Goal: Task Accomplishment & Management: Manage account settings

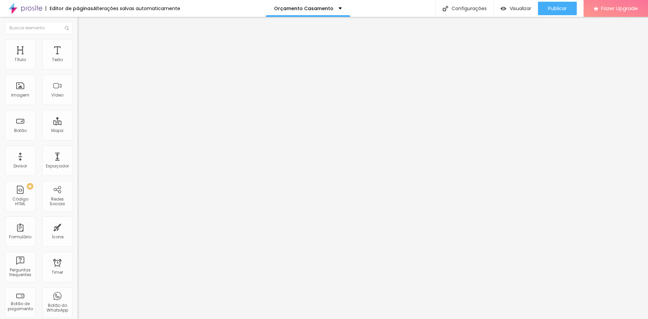
click at [78, 43] on img at bounding box center [81, 42] width 6 height 6
click at [78, 38] on img at bounding box center [81, 35] width 6 height 6
click at [78, 58] on span "Trocar imagem" at bounding box center [96, 55] width 37 height 6
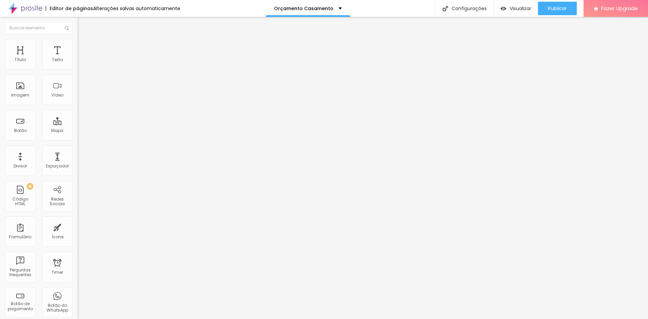
scroll to position [464, 0]
click at [78, 58] on span "Trocar imagem" at bounding box center [96, 55] width 37 height 6
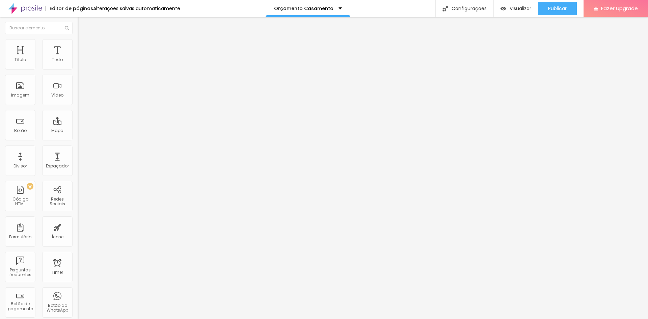
click at [78, 96] on img at bounding box center [80, 94] width 5 height 5
click at [78, 86] on div at bounding box center [117, 83] width 78 height 5
click at [78, 91] on img at bounding box center [80, 88] width 5 height 5
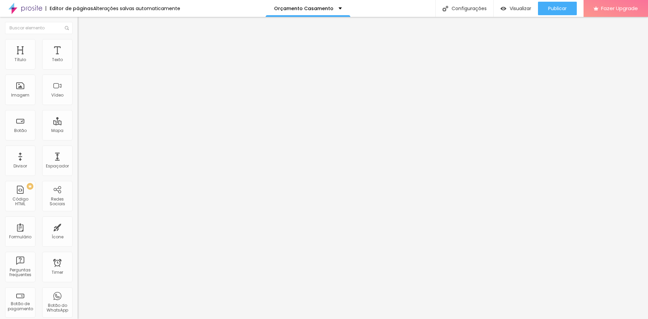
click at [78, 58] on span "Trocar imagem" at bounding box center [96, 55] width 37 height 6
click at [78, 106] on span "1:1 Quadrado" at bounding box center [91, 103] width 27 height 6
click at [78, 114] on span "Padrão" at bounding box center [85, 111] width 15 height 6
click at [78, 120] on span "Quadrado" at bounding box center [89, 117] width 22 height 6
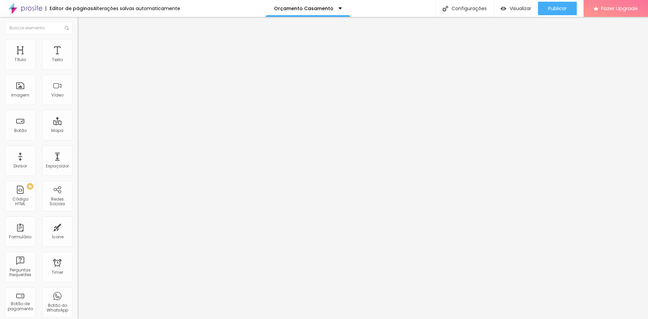
click at [78, 124] on span "Original" at bounding box center [86, 122] width 16 height 6
click at [78, 109] on div "Cinema 16:9" at bounding box center [117, 107] width 78 height 4
click at [78, 115] on div "Padrão 4:3" at bounding box center [117, 113] width 78 height 4
click at [78, 120] on span "Quadrado" at bounding box center [89, 117] width 22 height 6
click at [78, 41] on li "Estilo" at bounding box center [117, 42] width 78 height 7
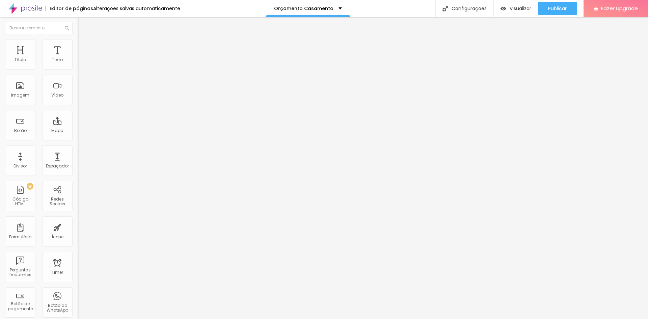
click at [84, 48] on span "Avançado" at bounding box center [95, 51] width 22 height 6
click at [84, 47] on span "Estilo" at bounding box center [89, 44] width 10 height 6
type input "17"
type input "61"
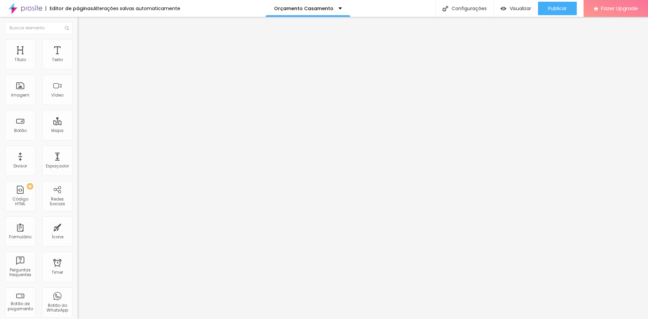
type input "61"
type input "105"
type input "130"
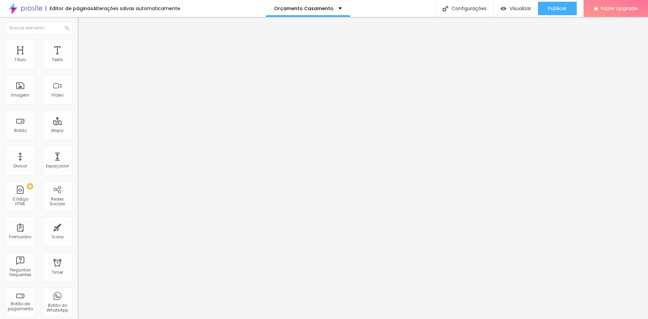
type input "160"
type input "173"
type input "189"
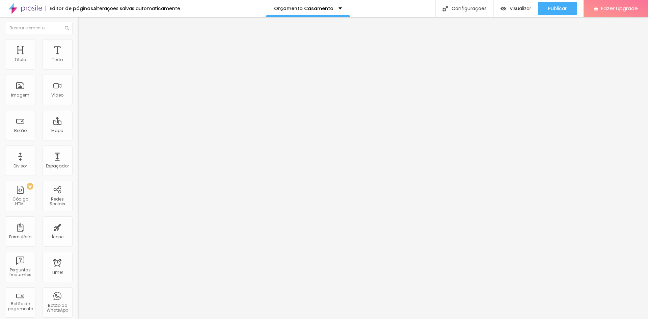
type input "189"
type input "199"
type input "0"
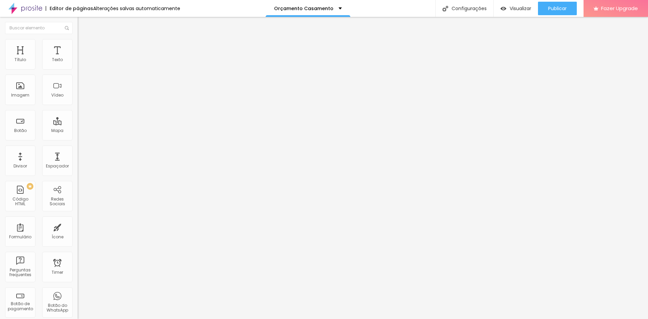
drag, startPoint x: 19, startPoint y: 85, endPoint x: 0, endPoint y: 90, distance: 19.7
click at [78, 148] on input "range" at bounding box center [100, 150] width 44 height 5
click at [84, 40] on span "Conteúdo" at bounding box center [94, 37] width 21 height 6
click at [78, 85] on img at bounding box center [80, 83] width 5 height 5
click at [78, 96] on img at bounding box center [80, 94] width 5 height 5
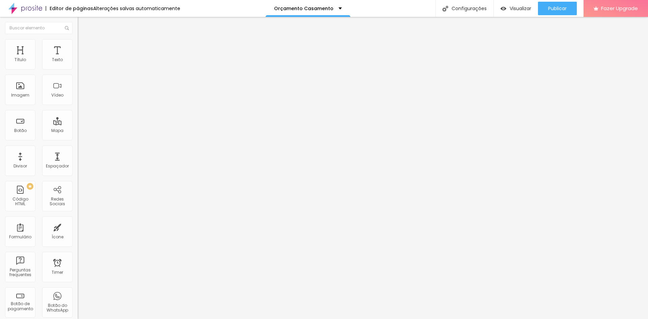
click at [78, 124] on div "Proporção 1:1 Quadrado Cinema 16:9 Padrão 4:3 Quadrado 1:1 Original" at bounding box center [117, 110] width 78 height 27
click at [78, 106] on span "1:1 Quadrado" at bounding box center [91, 103] width 27 height 6
click at [78, 124] on span "Original" at bounding box center [86, 122] width 16 height 6
click at [78, 118] on span "Quadrado" at bounding box center [89, 115] width 22 height 6
click at [78, 58] on span "Trocar imagem" at bounding box center [96, 55] width 37 height 6
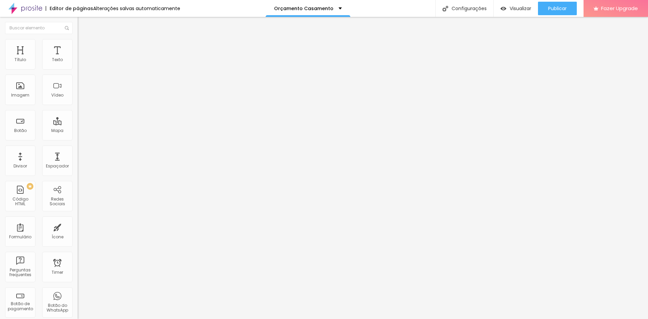
scroll to position [912, 0]
click at [78, 58] on span "Trocar imagem" at bounding box center [96, 55] width 37 height 6
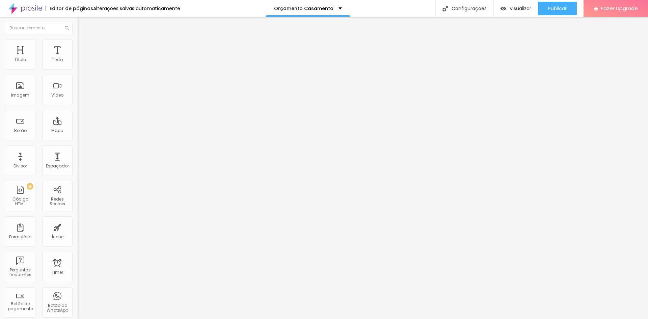
click at [78, 58] on span "Trocar imagem" at bounding box center [96, 55] width 37 height 6
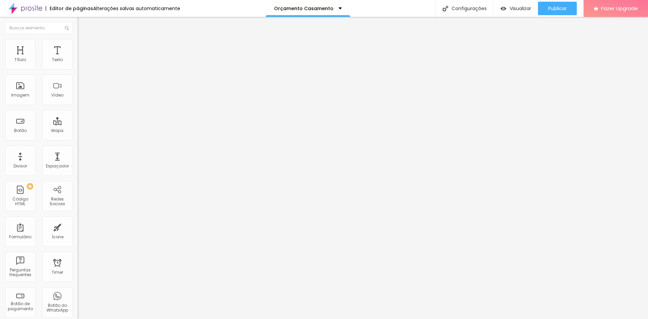
click at [78, 106] on span "1:1 Quadrado" at bounding box center [91, 103] width 27 height 6
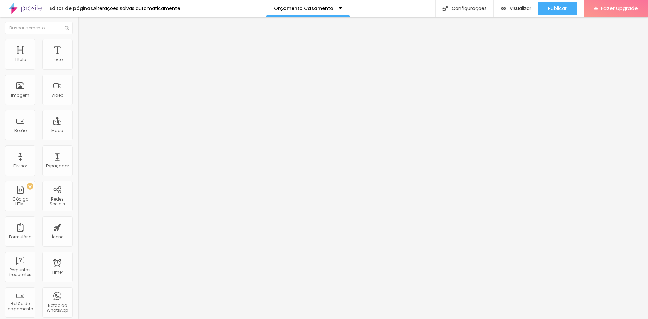
click at [95, 110] on span "16:9" at bounding box center [99, 107] width 8 height 6
click at [93, 116] on span "4:3" at bounding box center [96, 113] width 6 height 6
click at [78, 120] on div "Quadrado 1:1" at bounding box center [117, 117] width 78 height 4
click at [78, 124] on div "Original" at bounding box center [117, 122] width 78 height 4
click at [78, 118] on span "Quadrado" at bounding box center [89, 115] width 22 height 6
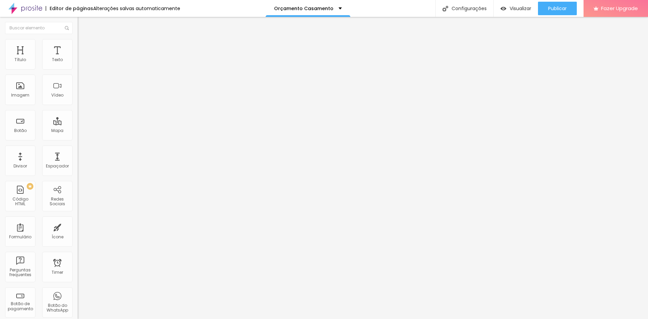
click at [78, 57] on div "Trocar imagem" at bounding box center [117, 55] width 78 height 5
click at [78, 45] on li "Estilo" at bounding box center [117, 42] width 78 height 7
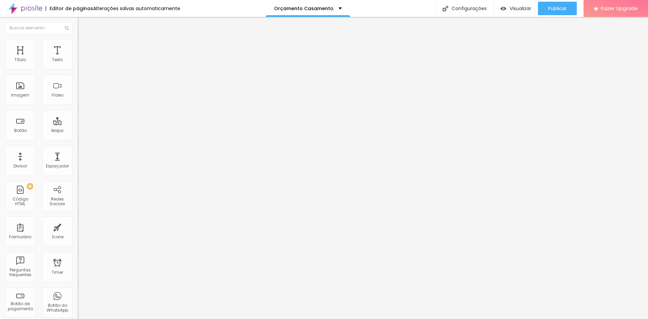
type input "80"
type input "75"
type input "70"
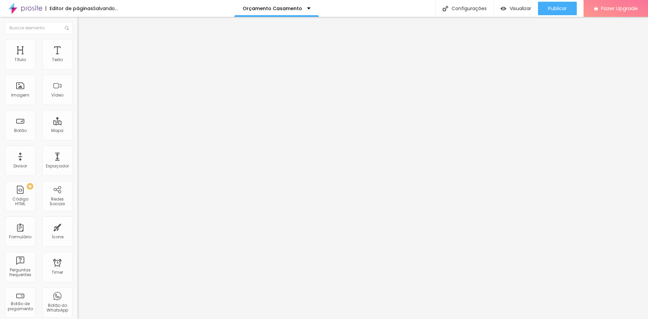
type input "70"
type input "75"
type input "80"
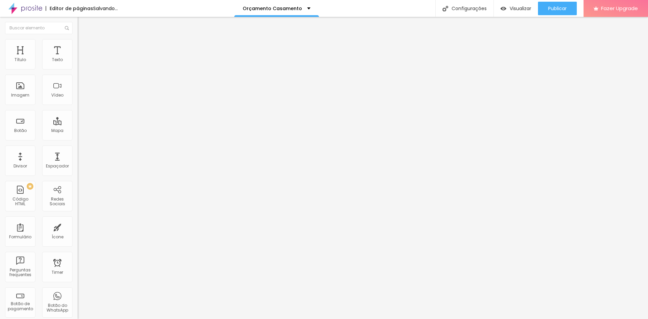
type input "95"
type input "100"
drag, startPoint x: 69, startPoint y: 72, endPoint x: 85, endPoint y: 75, distance: 16.2
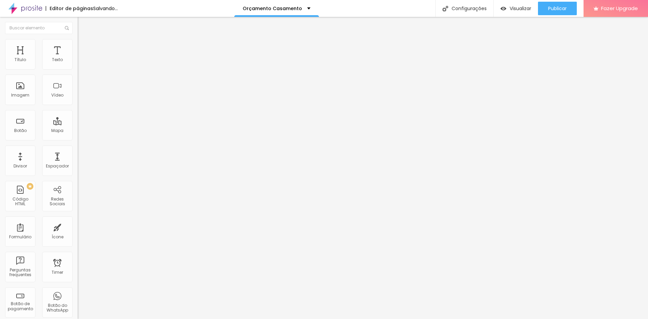
click at [85, 69] on input "range" at bounding box center [100, 66] width 44 height 5
click at [84, 50] on span "Avançado" at bounding box center [95, 51] width 22 height 6
type input "17"
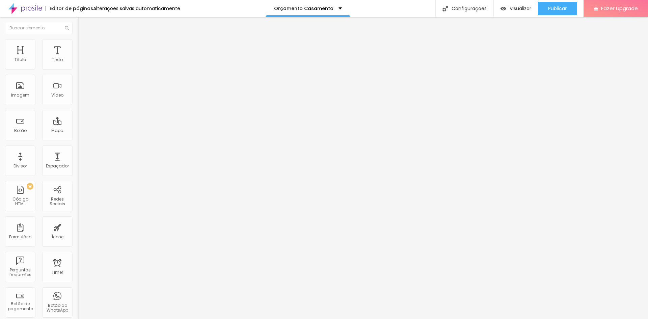
type input "17"
type input "18"
type input "16"
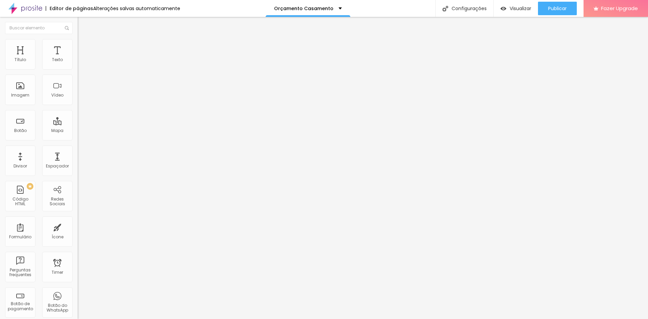
type input "0"
drag, startPoint x: 15, startPoint y: 67, endPoint x: 7, endPoint y: 68, distance: 8.2
click at [78, 131] on input "range" at bounding box center [100, 133] width 44 height 5
type input "29"
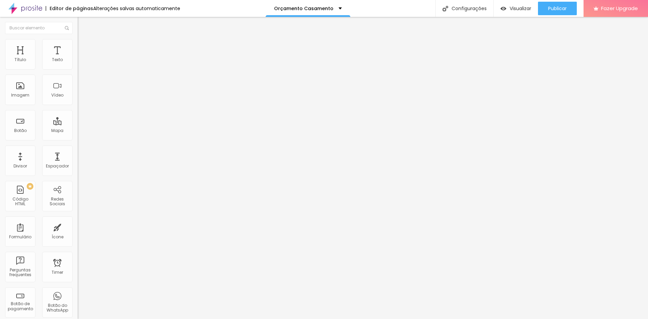
type input "29"
type input "3"
type input "2"
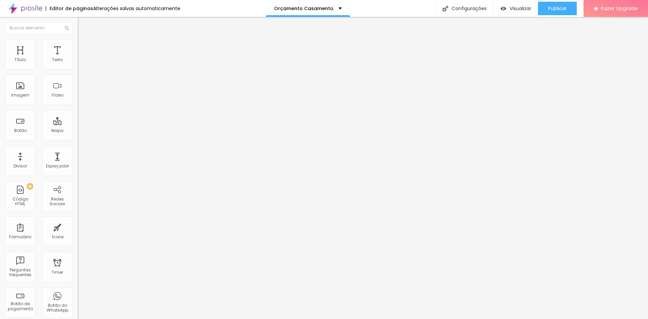
type input "0"
drag, startPoint x: 14, startPoint y: 78, endPoint x: 8, endPoint y: 81, distance: 6.5
click at [78, 227] on input "range" at bounding box center [100, 229] width 44 height 5
click at [78, 41] on img at bounding box center [81, 42] width 6 height 6
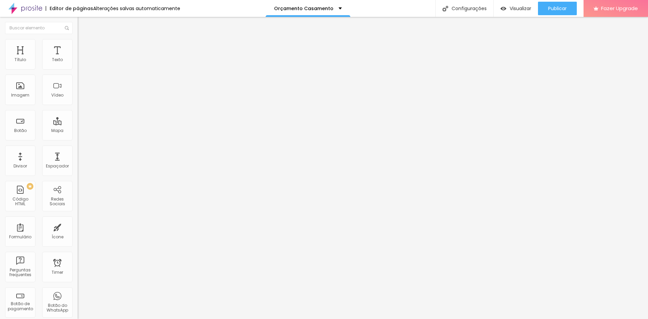
click at [78, 38] on img at bounding box center [81, 35] width 6 height 6
click at [78, 106] on span "1:1 Quadrado" at bounding box center [91, 103] width 27 height 6
click at [78, 124] on span "Original" at bounding box center [86, 122] width 16 height 6
click at [78, 110] on span "Cinema" at bounding box center [86, 107] width 17 height 6
click at [78, 120] on span "Quadrado" at bounding box center [89, 117] width 22 height 6
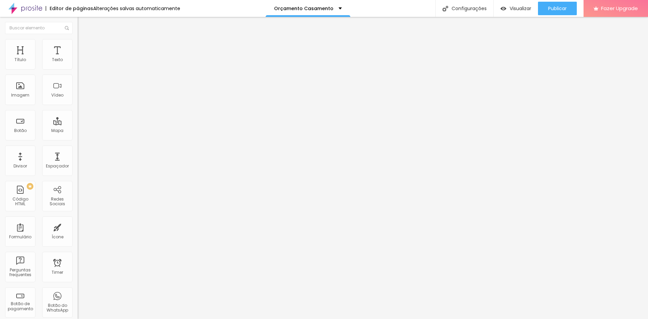
click at [78, 58] on span "Trocar imagem" at bounding box center [96, 55] width 37 height 6
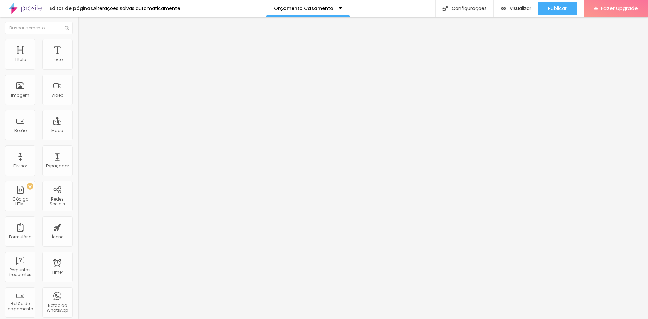
click at [84, 47] on span "Avançado" at bounding box center [95, 44] width 22 height 6
click at [78, 39] on li "Estilo" at bounding box center [117, 35] width 78 height 7
click at [467, 10] on div "Configurações" at bounding box center [465, 8] width 58 height 17
click at [78, 41] on img at bounding box center [81, 42] width 6 height 6
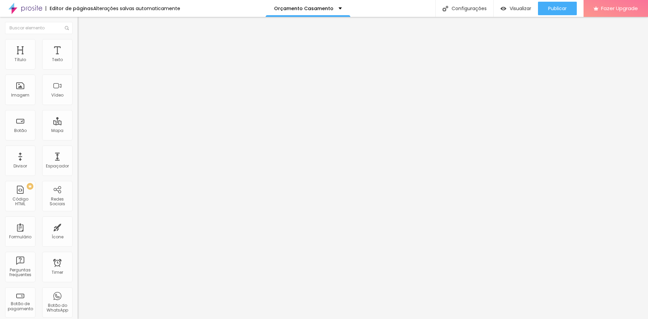
click at [84, 47] on span "Estilo" at bounding box center [89, 44] width 10 height 6
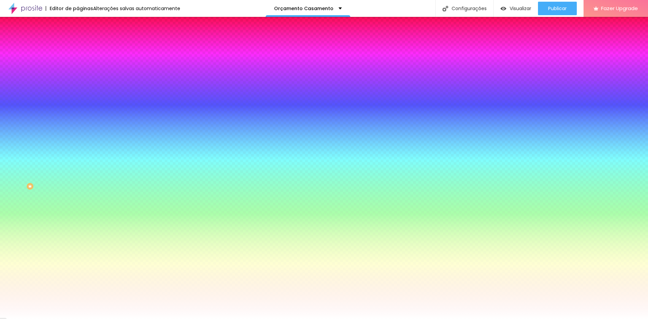
click at [84, 48] on span "Avançado" at bounding box center [95, 51] width 22 height 6
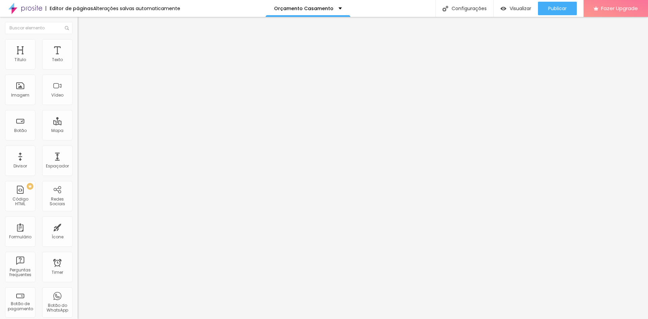
click at [84, 45] on span "Estilo" at bounding box center [89, 44] width 10 height 6
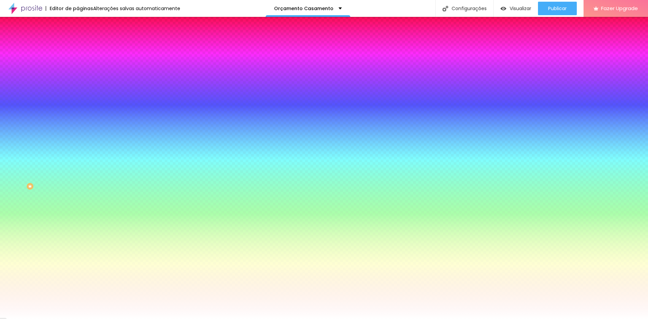
click at [78, 65] on div at bounding box center [117, 65] width 78 height 0
click at [78, 67] on input "#FFFFFF" at bounding box center [118, 68] width 81 height 7
drag, startPoint x: 69, startPoint y: 68, endPoint x: 49, endPoint y: 71, distance: 19.8
click at [78, 71] on div "#FFFFFF" at bounding box center [117, 68] width 78 height 7
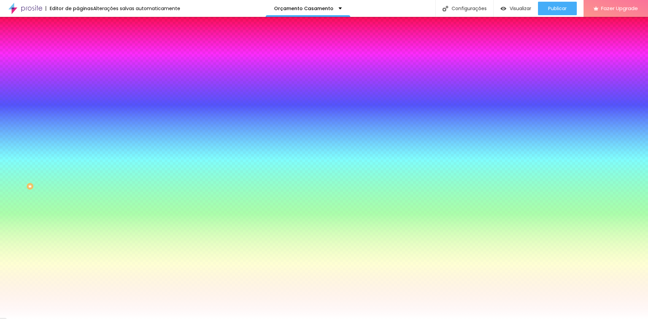
paste input "AF8444"
type input "#AF8444"
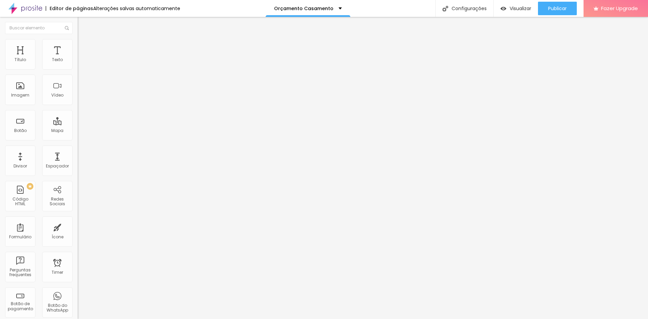
click at [84, 47] on span "Estilo" at bounding box center [89, 44] width 10 height 6
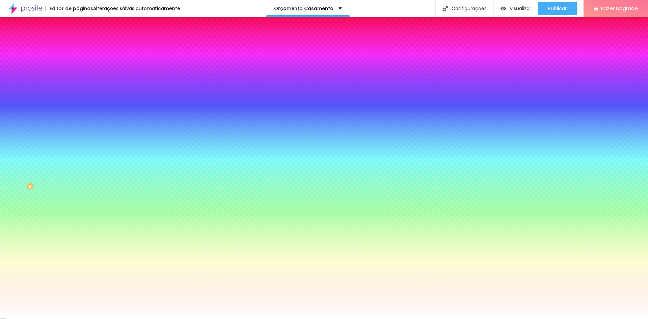
click at [78, 102] on button "button" at bounding box center [82, 105] width 9 height 7
click at [36, 319] on div at bounding box center [324, 319] width 648 height 0
click at [80, 84] on icon "button" at bounding box center [82, 86] width 4 height 4
click at [72, 319] on div at bounding box center [324, 319] width 648 height 0
click at [81, 103] on icon "button" at bounding box center [82, 104] width 3 height 3
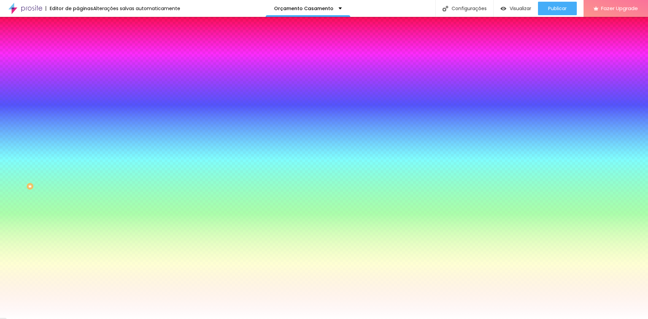
drag, startPoint x: 131, startPoint y: 157, endPoint x: 161, endPoint y: 156, distance: 29.4
click at [161, 156] on body "Editor de páginas Alterações salvas automaticamente Orçamento Casamento Configu…" at bounding box center [324, 159] width 648 height 319
paste input "AF8444"
type input "#AF8444"
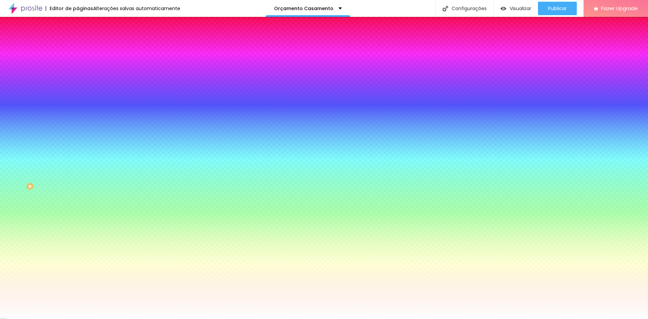
click at [92, 319] on div at bounding box center [324, 319] width 648 height 0
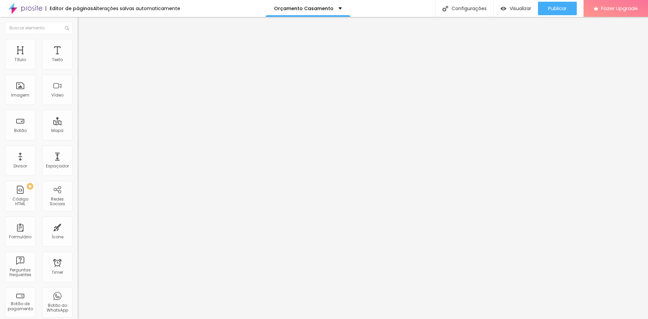
click at [84, 47] on span "Avançado" at bounding box center [95, 44] width 22 height 6
click at [78, 58] on span "Adicionar imagem" at bounding box center [100, 55] width 44 height 6
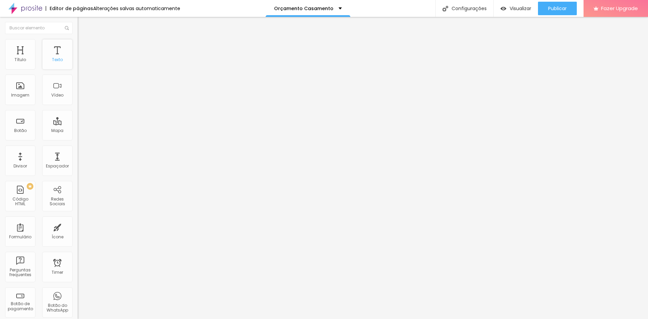
click at [57, 55] on div "Texto" at bounding box center [57, 54] width 30 height 30
click at [84, 47] on span "Estilo" at bounding box center [89, 44] width 10 height 6
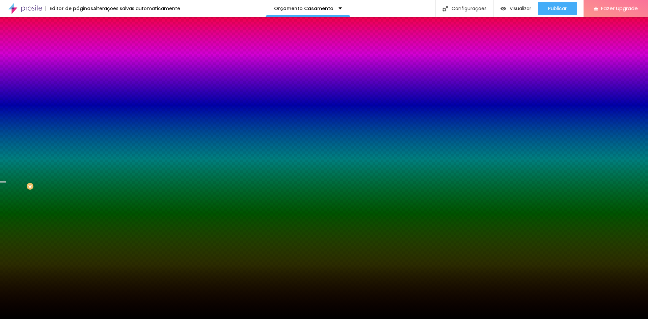
click at [78, 62] on span "Trocar imagem" at bounding box center [96, 59] width 37 height 6
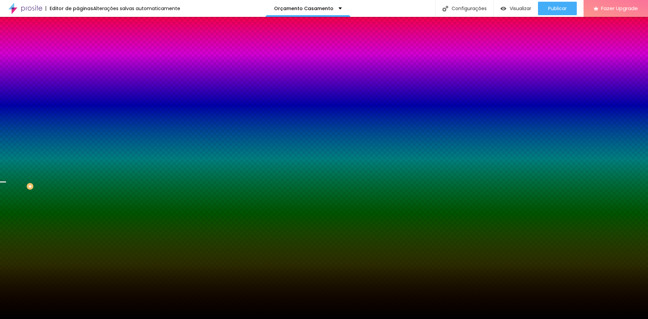
click at [78, 70] on span "Parallax" at bounding box center [86, 68] width 17 height 6
click at [78, 74] on span "Nenhum" at bounding box center [87, 72] width 18 height 6
click at [78, 81] on span "Parallax" at bounding box center [86, 78] width 17 height 6
click at [78, 74] on div "Nenhum" at bounding box center [117, 72] width 78 height 4
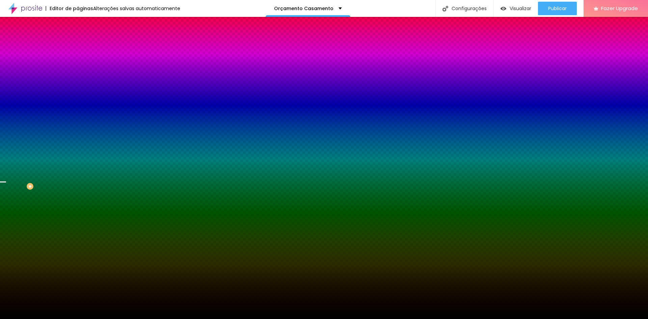
click at [78, 81] on span "Parallax" at bounding box center [86, 78] width 17 height 6
click at [78, 80] on div "Efeito da Imagem Parallax Nenhum Parallax" at bounding box center [117, 70] width 78 height 19
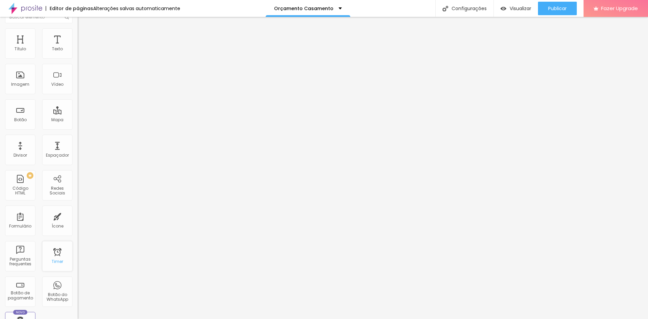
scroll to position [0, 0]
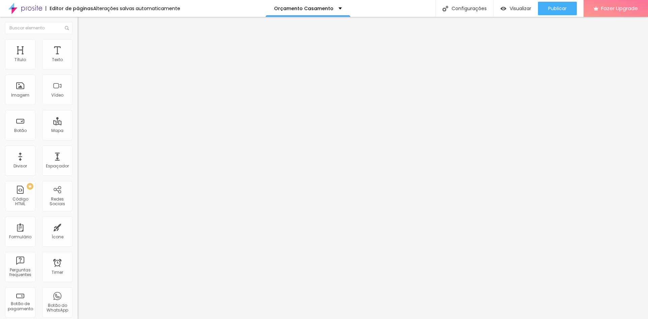
click at [78, 68] on input "text" at bounding box center [118, 64] width 81 height 7
click at [78, 43] on img at bounding box center [81, 42] width 6 height 6
click at [78, 46] on img at bounding box center [81, 49] width 6 height 6
click at [78, 39] on li "Conteúdo" at bounding box center [117, 35] width 78 height 7
click at [78, 58] on span "Adicionar imagem" at bounding box center [100, 55] width 44 height 6
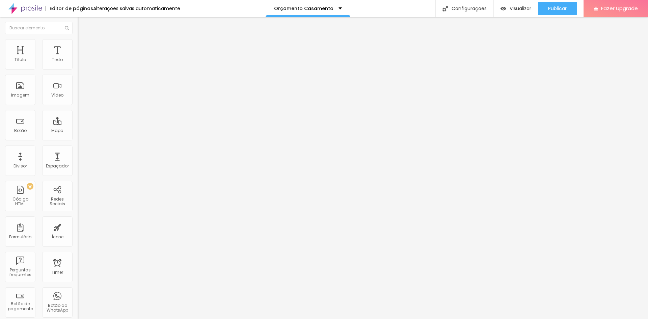
click at [78, 40] on img at bounding box center [81, 42] width 6 height 6
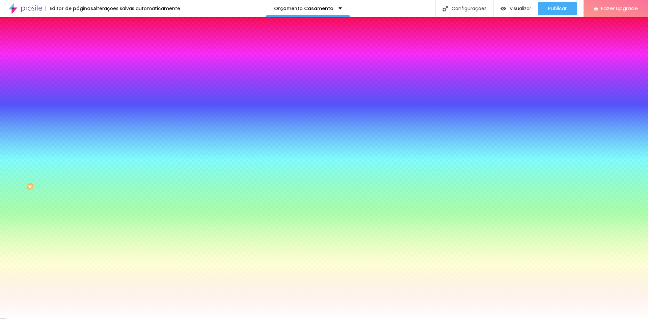
click at [78, 46] on li "Avançado" at bounding box center [117, 49] width 78 height 7
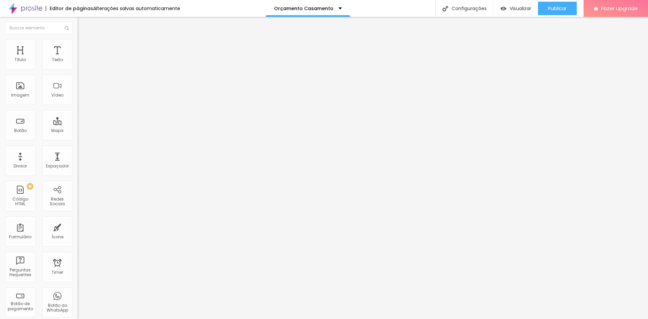
click at [78, 38] on img at bounding box center [81, 35] width 6 height 6
click at [78, 64] on span "Titulo 2" at bounding box center [89, 59] width 22 height 8
click at [78, 58] on span "Titulo 1" at bounding box center [89, 53] width 22 height 9
click at [78, 38] on ul "Estilo Avançado" at bounding box center [117, 39] width 78 height 14
click at [84, 46] on span "Avançado" at bounding box center [95, 44] width 22 height 6
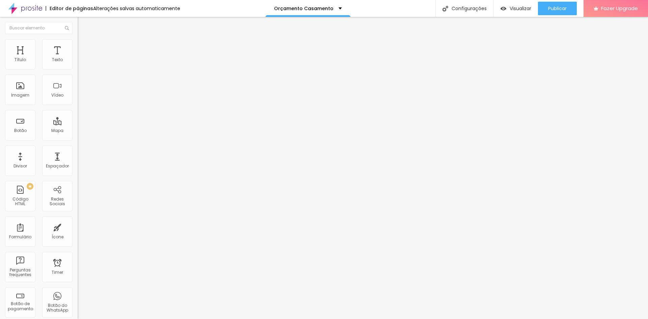
type input "8"
type input "9"
type input "27"
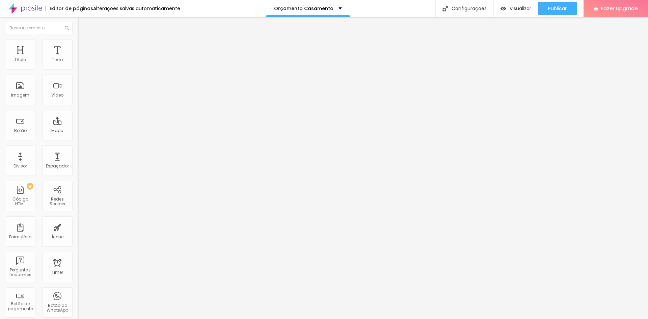
type input "27"
type input "28"
type input "20"
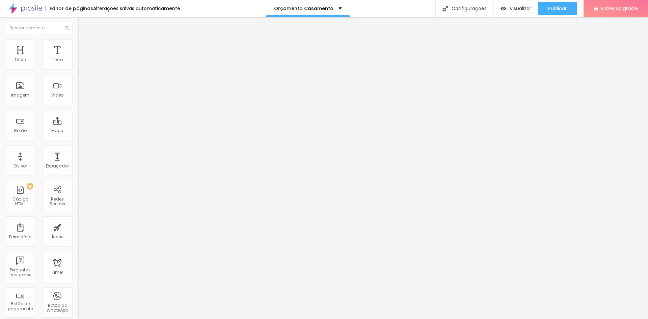
type input "2"
click at [78, 124] on input "range" at bounding box center [100, 126] width 44 height 5
click at [78, 39] on li "Estilo" at bounding box center [117, 35] width 78 height 7
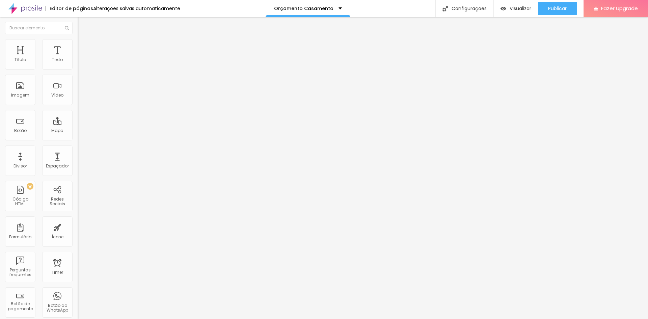
click at [78, 64] on span "Titulo 2" at bounding box center [89, 59] width 22 height 8
click at [78, 75] on span "Titulo 4" at bounding box center [87, 71] width 18 height 7
drag, startPoint x: 31, startPoint y: 144, endPoint x: 23, endPoint y: 143, distance: 7.8
click at [78, 161] on div at bounding box center [117, 164] width 78 height 6
drag, startPoint x: 30, startPoint y: 144, endPoint x: 26, endPoint y: 145, distance: 4.1
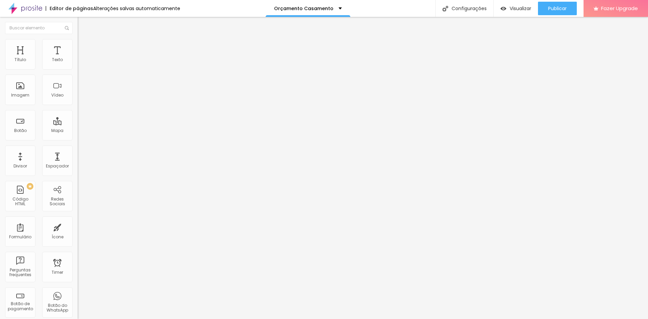
click at [78, 161] on div at bounding box center [117, 164] width 78 height 6
type input "47"
type input "44"
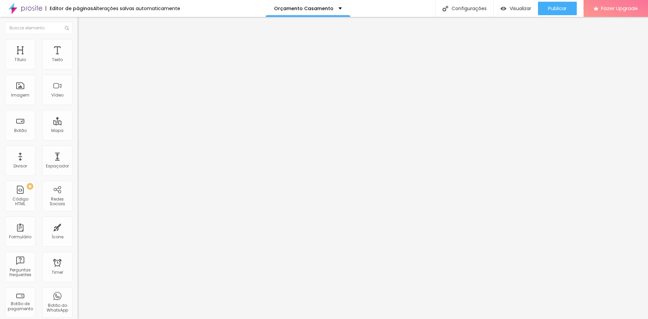
type input "42"
type input "39"
type input "38"
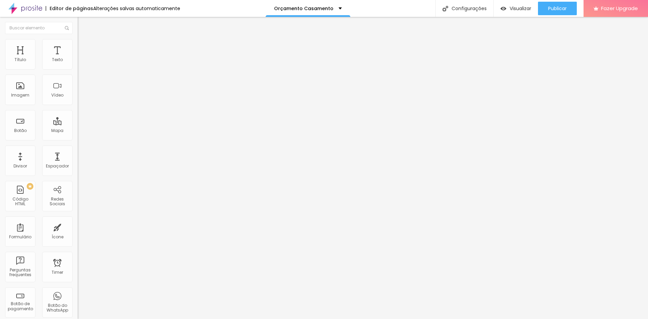
type input "38"
type input "37"
type input "36"
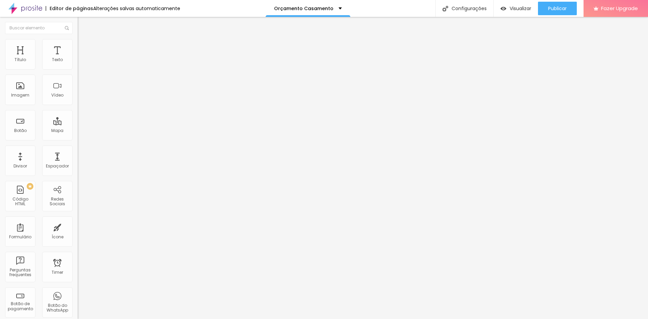
type input "35"
type input "34"
type input "32"
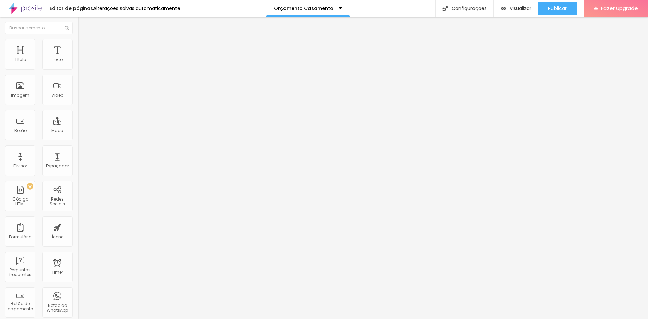
type input "32"
drag, startPoint x: 32, startPoint y: 141, endPoint x: 25, endPoint y: 142, distance: 7.5
type input "32"
click at [78, 161] on input "range" at bounding box center [100, 163] width 44 height 5
click at [78, 41] on li "Estilo" at bounding box center [117, 42] width 78 height 7
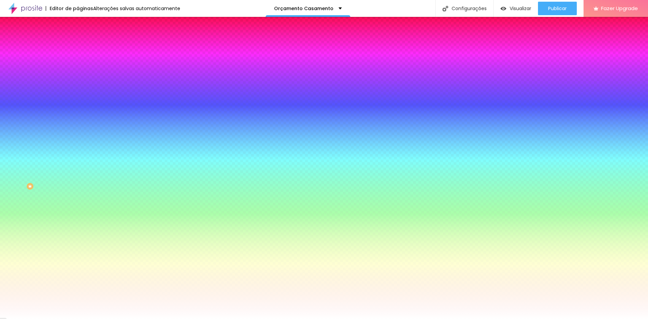
click at [78, 62] on span "Adicionar imagem" at bounding box center [100, 59] width 44 height 6
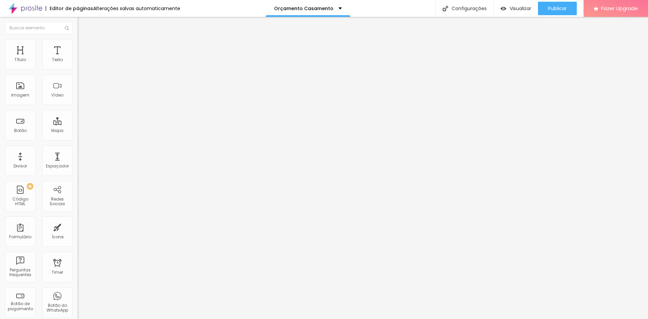
click at [78, 61] on span "Encaixotado" at bounding box center [91, 59] width 26 height 6
click at [78, 72] on span "Completo" at bounding box center [88, 69] width 21 height 6
click at [78, 65] on div "Encaixotado" at bounding box center [117, 63] width 78 height 4
click at [78, 44] on li "Estilo" at bounding box center [117, 42] width 78 height 7
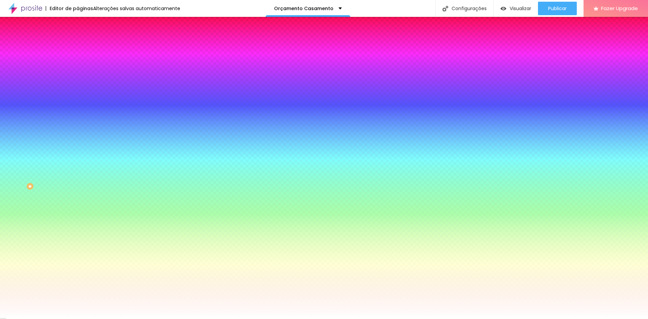
click at [78, 70] on span "Nenhum" at bounding box center [87, 68] width 18 height 6
click at [78, 80] on div "Parallax" at bounding box center [117, 78] width 78 height 4
click at [114, 61] on img at bounding box center [116, 59] width 4 height 4
click at [78, 92] on div at bounding box center [117, 92] width 78 height 0
paste input "AF8444"
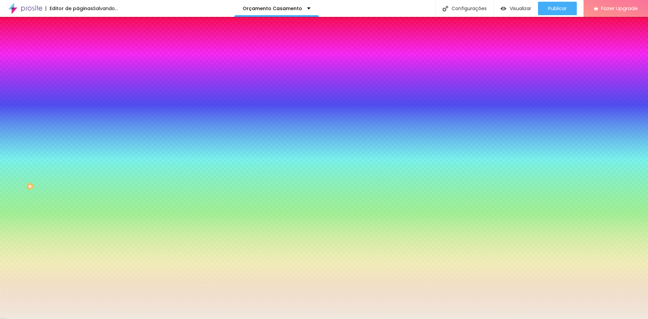
type input "#F0F0F0"
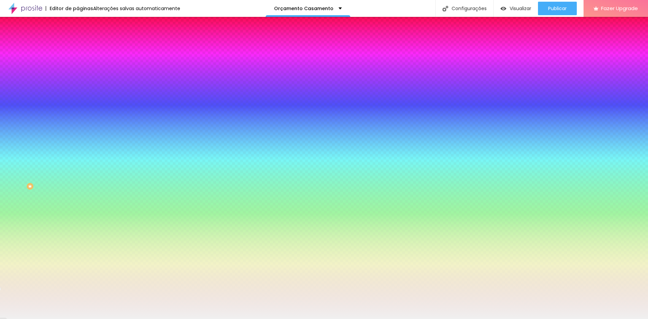
drag, startPoint x: 33, startPoint y: 165, endPoint x: 10, endPoint y: 157, distance: 24.8
click at [78, 99] on div at bounding box center [117, 99] width 78 height 0
click at [78, 245] on div "Editar Seção Conteúdo Estilo Avançado Imagem de fundo Adicionar imagem Efeito d…" at bounding box center [117, 168] width 78 height 302
click at [78, 233] on div "Editar Seção Conteúdo Estilo Avançado Imagem de fundo Adicionar imagem Efeito d…" at bounding box center [117, 168] width 78 height 302
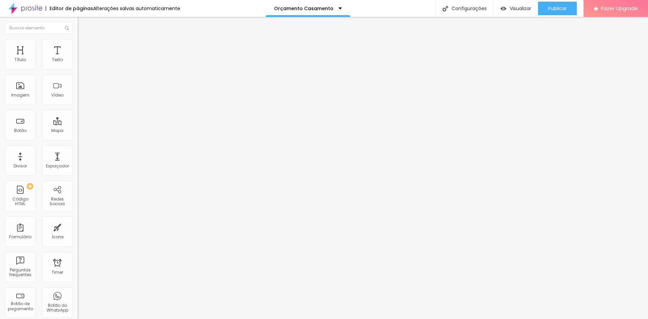
click at [78, 44] on li "Estilo" at bounding box center [117, 42] width 78 height 7
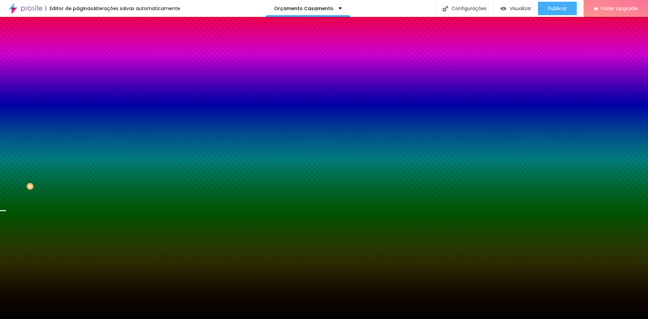
click at [78, 62] on span "Trocar imagem" at bounding box center [96, 59] width 37 height 6
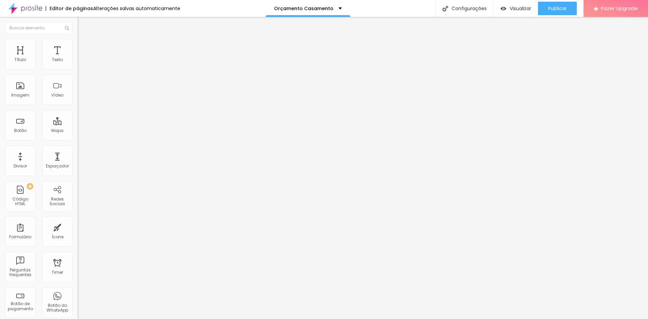
click at [78, 41] on img at bounding box center [81, 42] width 6 height 6
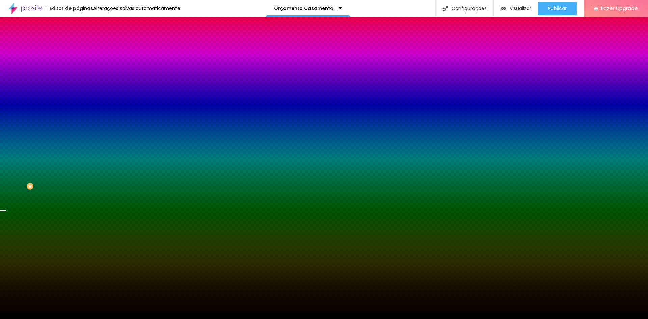
click at [114, 61] on img at bounding box center [116, 59] width 4 height 4
click at [78, 99] on input "#000000" at bounding box center [118, 95] width 81 height 7
paste input "AF8444"
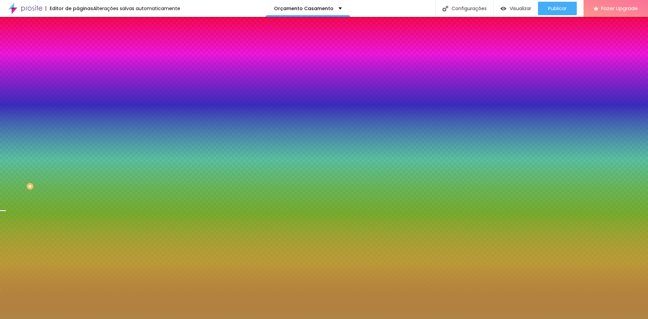
click at [78, 92] on div at bounding box center [117, 92] width 78 height 0
click at [78, 70] on span "Parallax" at bounding box center [86, 68] width 17 height 6
click at [78, 74] on div "Nenhum" at bounding box center [117, 72] width 78 height 4
click at [78, 92] on div at bounding box center [117, 92] width 78 height 0
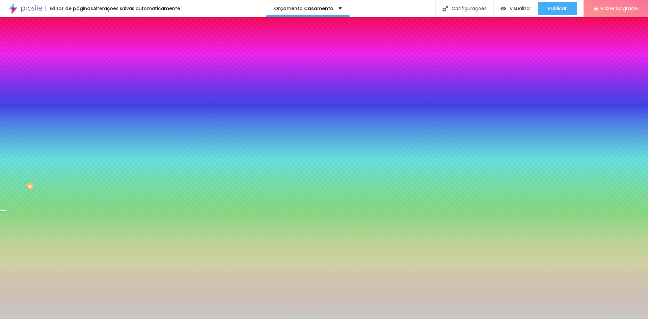
type input "#C9C7C3"
drag, startPoint x: 37, startPoint y: 169, endPoint x: 11, endPoint y: 163, distance: 25.9
click at [16, 68] on div at bounding box center [16, 67] width 1 height 1
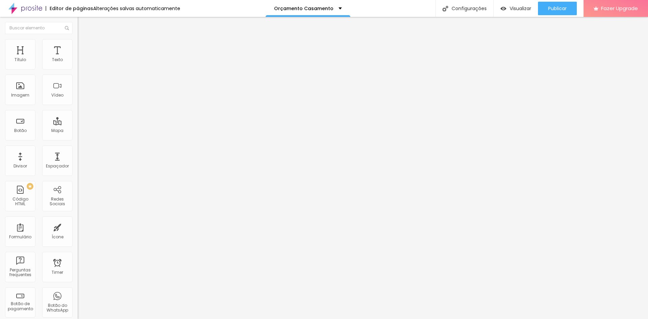
click at [78, 45] on li "Estilo" at bounding box center [117, 42] width 78 height 7
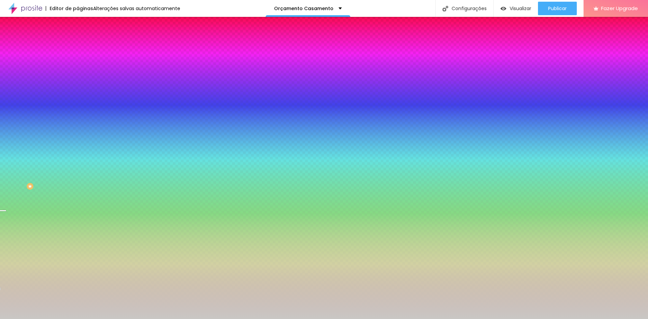
click at [78, 62] on span "Adicionar imagem" at bounding box center [100, 59] width 44 height 6
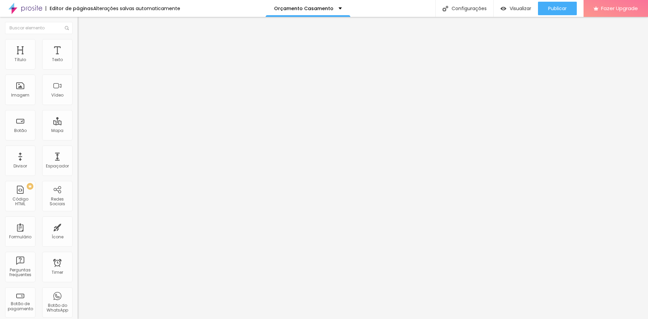
click at [84, 45] on span "Estilo" at bounding box center [89, 44] width 10 height 6
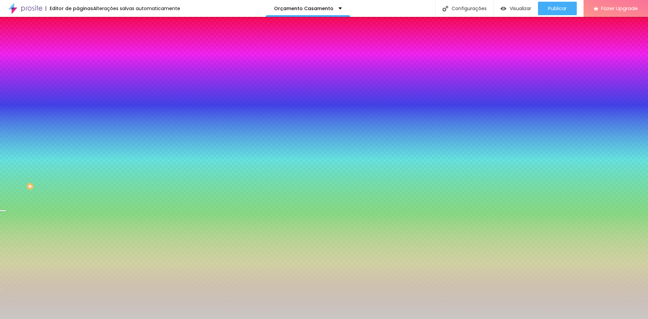
click at [78, 70] on span "Nenhum" at bounding box center [87, 68] width 18 height 6
click at [78, 81] on span "Parallax" at bounding box center [86, 78] width 17 height 6
click at [78, 74] on span "Nenhum" at bounding box center [87, 72] width 18 height 6
click at [78, 62] on span "Trocar imagem" at bounding box center [96, 59] width 37 height 6
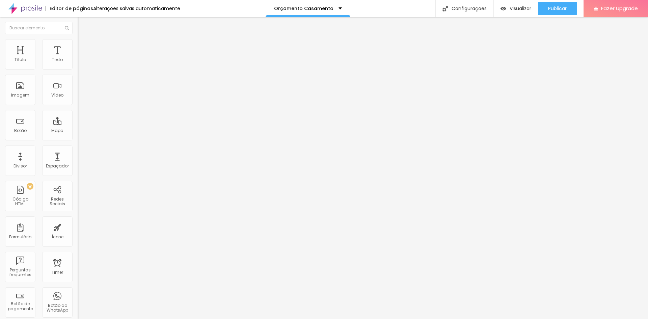
click at [78, 61] on span "Encaixotado" at bounding box center [91, 59] width 26 height 6
click at [78, 72] on span "Completo" at bounding box center [88, 69] width 21 height 6
click at [78, 66] on span "Encaixotado" at bounding box center [91, 63] width 26 height 6
click at [78, 42] on li "Estilo" at bounding box center [117, 42] width 78 height 7
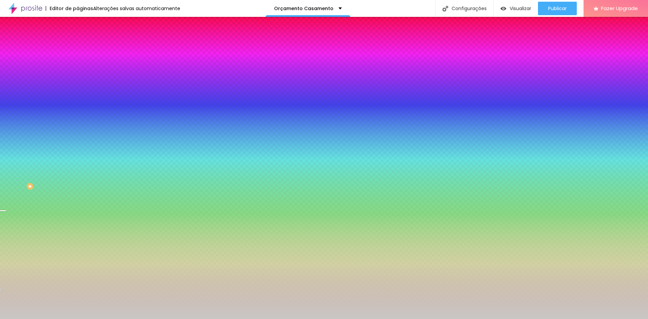
click at [78, 70] on span "Nenhum" at bounding box center [87, 68] width 18 height 6
click at [78, 121] on button "button" at bounding box center [82, 117] width 9 height 7
click at [144, 319] on div at bounding box center [324, 323] width 648 height 0
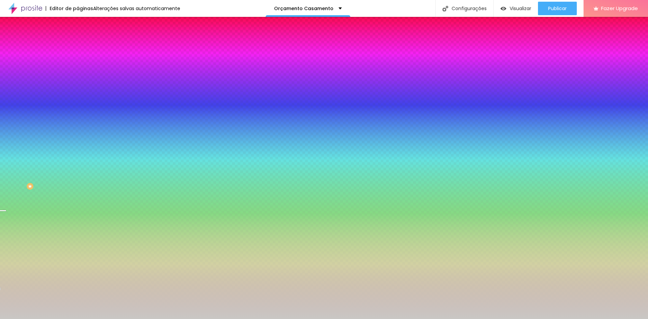
type input "95"
type input "90"
type input "85"
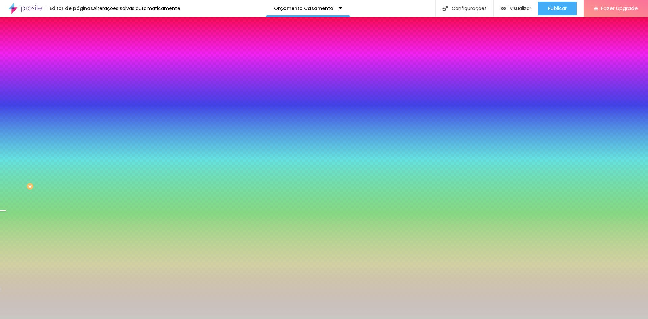
type input "85"
type input "80"
type input "75"
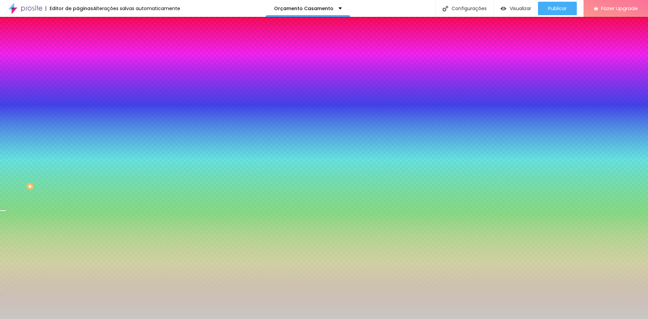
type input "70"
type input "65"
type input "60"
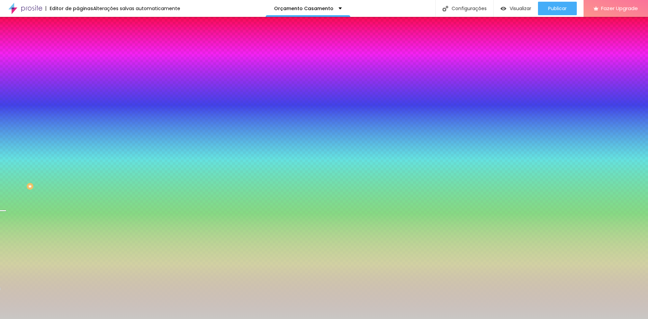
type input "60"
type input "55"
drag, startPoint x: 88, startPoint y: 242, endPoint x: 76, endPoint y: 243, distance: 12.5
type input "55"
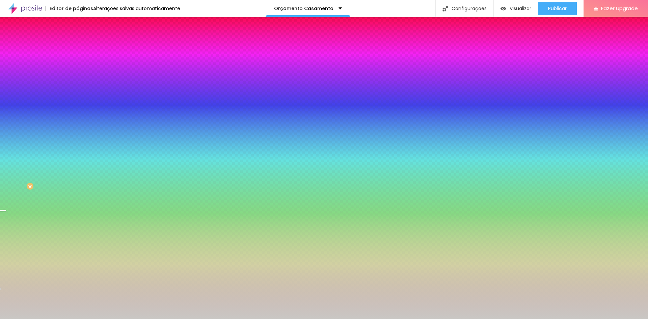
type input "150"
type input "160"
type input "165"
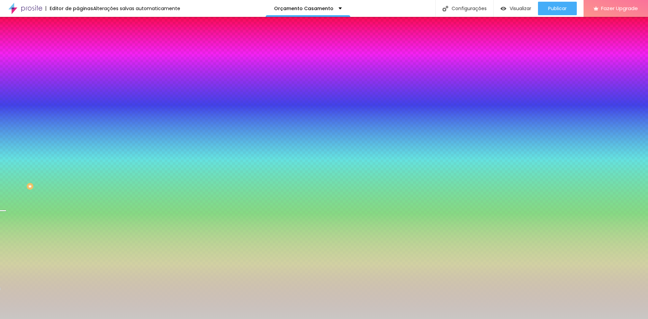
type input "165"
type input "170"
type input "165"
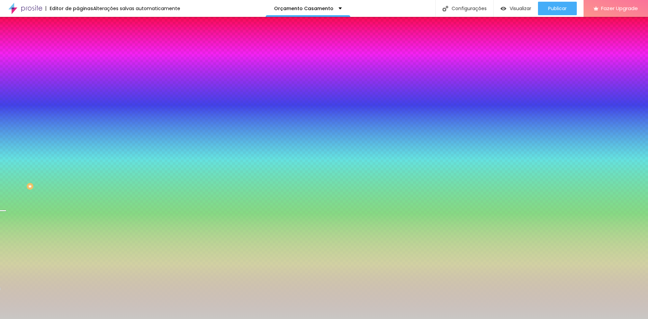
type input "160"
type input "155"
type input "150"
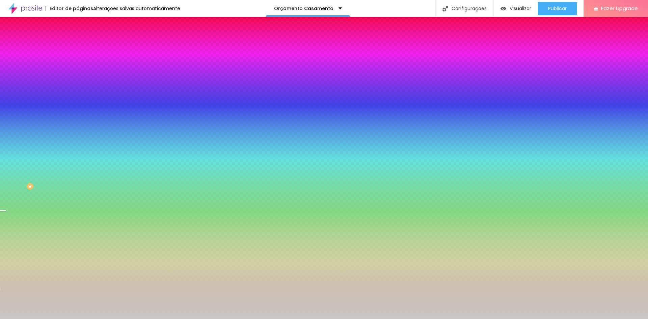
type input "150"
type input "145"
type input "140"
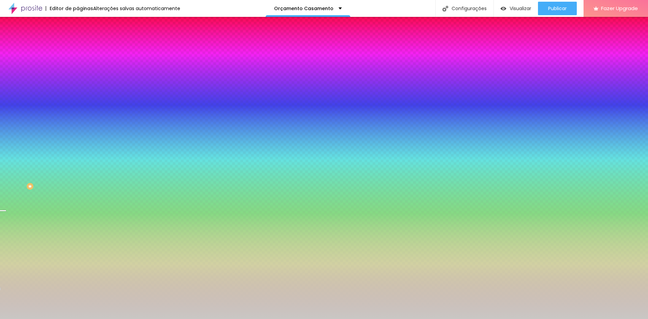
type input "135"
type input "130"
type input "115"
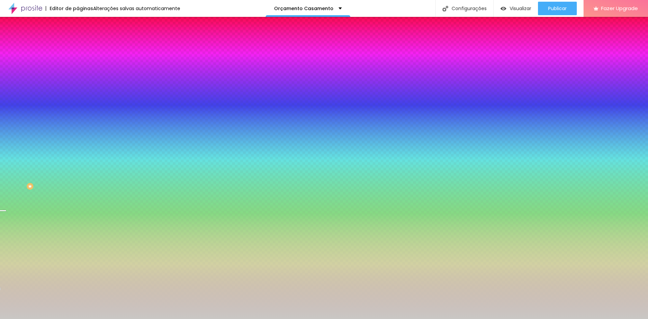
type input "115"
type input "110"
type input "105"
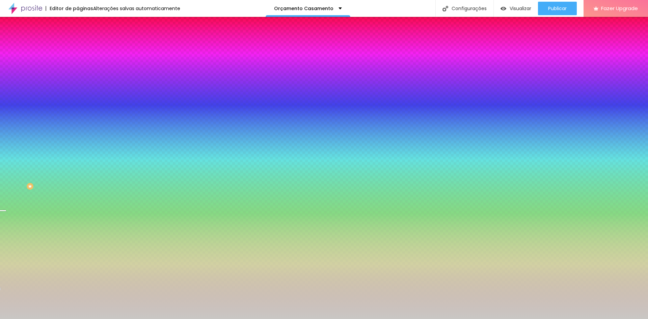
type input "100"
type input "105"
type input "110"
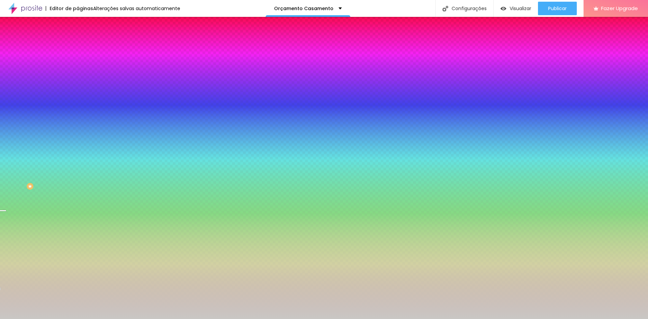
type input "110"
type input "115"
type input "110"
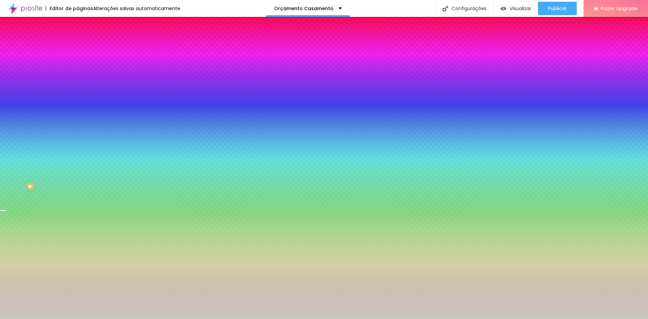
radio input "false"
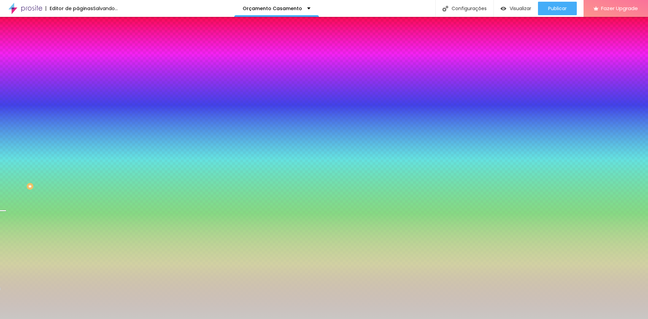
radio input "false"
radio input "true"
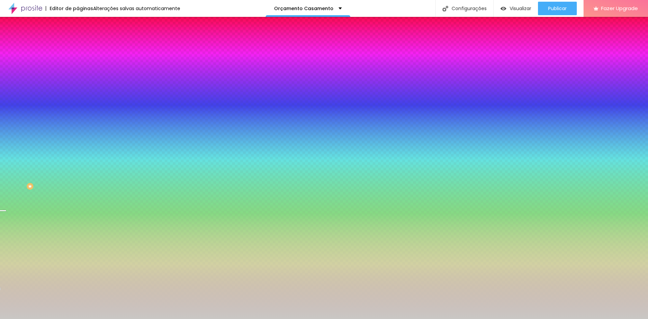
radio input "false"
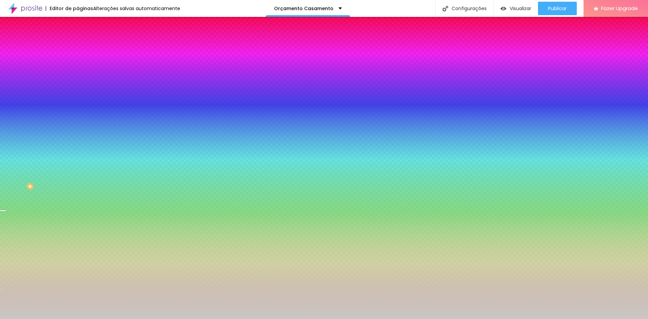
radio input "false"
radio input "true"
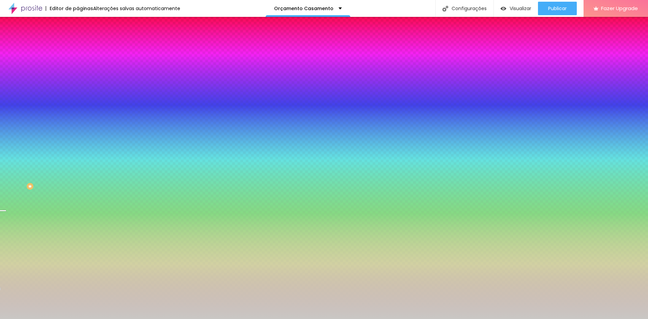
radio input "false"
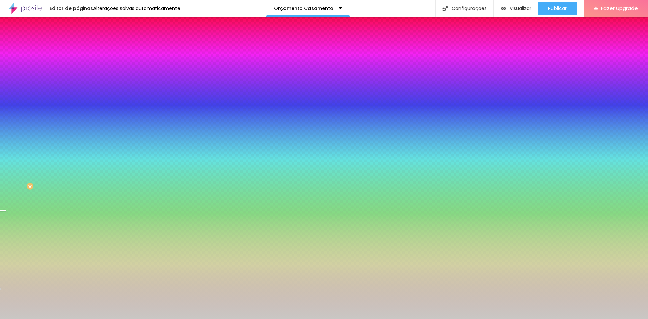
radio input "false"
radio input "true"
click at [146, 319] on div at bounding box center [324, 323] width 648 height 0
click at [41, 319] on div at bounding box center [324, 319] width 648 height 0
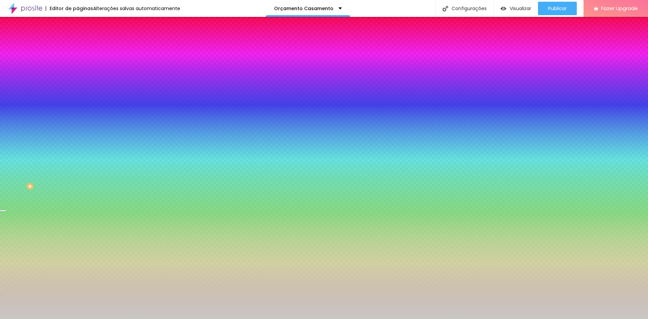
click at [78, 62] on span "Trocar imagem" at bounding box center [96, 59] width 37 height 6
click at [78, 70] on span "Nenhum" at bounding box center [87, 68] width 18 height 6
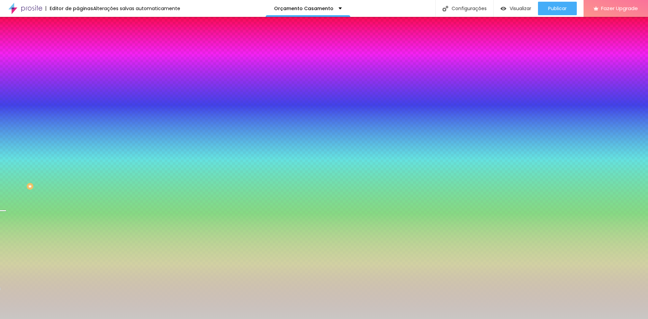
click at [78, 81] on span "Parallax" at bounding box center [86, 78] width 17 height 6
click at [78, 70] on span "Parallax" at bounding box center [86, 68] width 17 height 6
click at [78, 74] on div "Nenhum" at bounding box center [117, 72] width 78 height 4
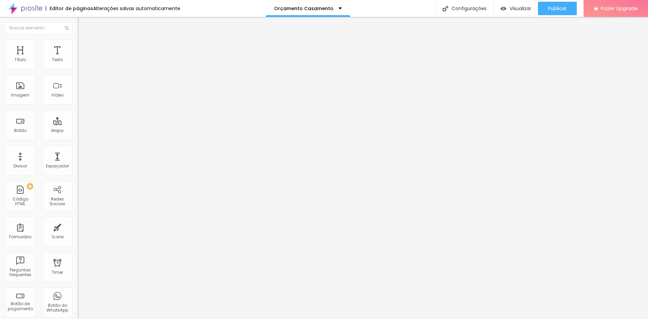
type input "17"
type input "38"
type input "74"
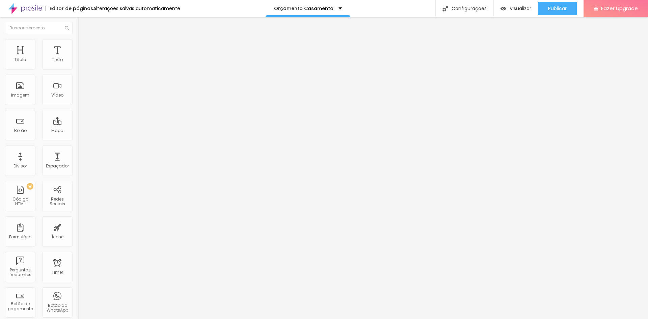
type input "74"
type input "33"
type input "10"
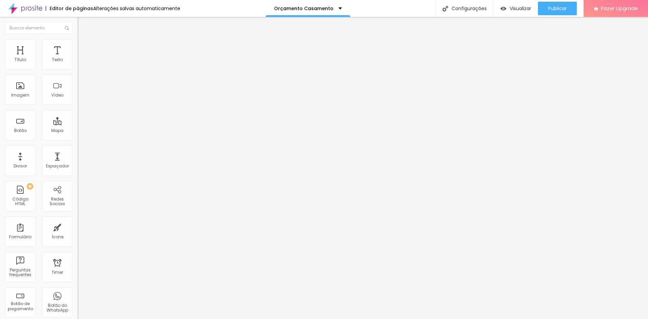
drag, startPoint x: 15, startPoint y: 66, endPoint x: 7, endPoint y: 68, distance: 7.9
type input "10"
click at [78, 124] on input "range" at bounding box center [100, 126] width 44 height 5
click at [78, 45] on li "Avançado" at bounding box center [117, 42] width 78 height 7
click at [78, 45] on li "Estilo" at bounding box center [117, 42] width 78 height 7
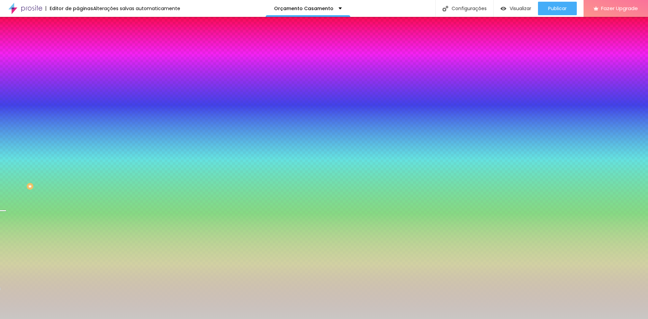
click at [78, 92] on div at bounding box center [117, 92] width 78 height 0
drag, startPoint x: 66, startPoint y: 165, endPoint x: 71, endPoint y: 139, distance: 26.8
click at [7, 52] on div at bounding box center [3, 51] width 7 height 1
drag, startPoint x: 71, startPoint y: 139, endPoint x: 68, endPoint y: 137, distance: 3.5
click at [7, 43] on div at bounding box center [3, 42] width 7 height 1
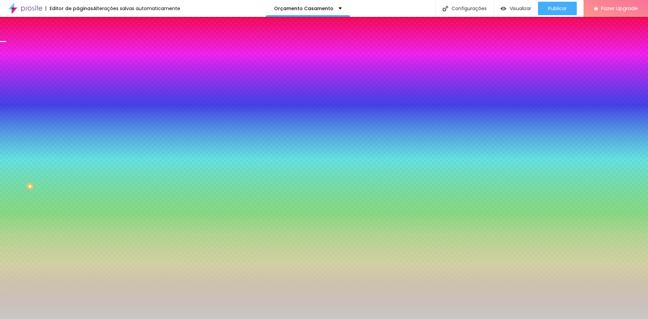
click at [78, 93] on div "Imagem de fundo Trocar imagem Efeito da Imagem Nenhum Nenhum Parallax Cor de fu…" at bounding box center [117, 96] width 78 height 87
click at [78, 61] on div "Trocar imagem" at bounding box center [117, 59] width 78 height 5
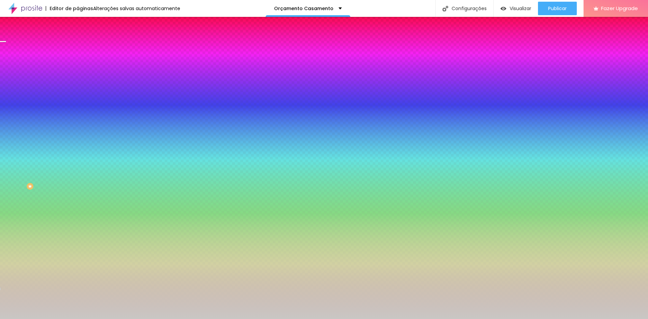
click at [78, 61] on div "Trocar imagem" at bounding box center [117, 59] width 78 height 5
click at [78, 46] on img at bounding box center [81, 49] width 6 height 6
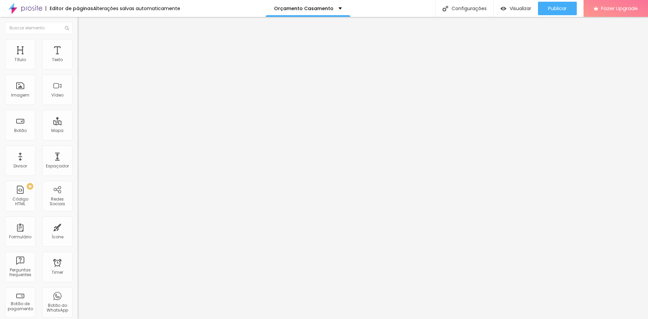
type input "15"
type input "20"
click at [78, 131] on input "range" at bounding box center [100, 133] width 44 height 5
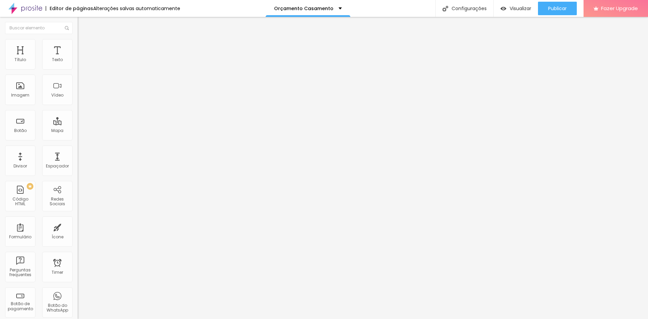
type input "39"
type input "55"
type input "71"
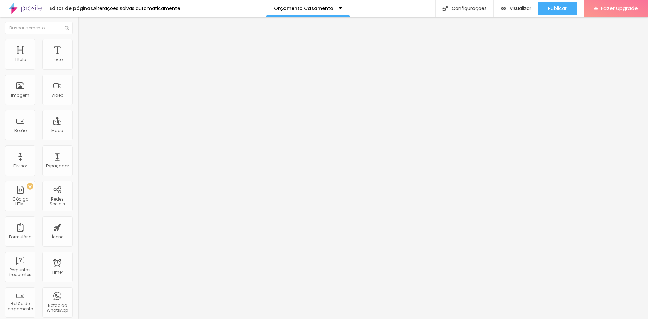
type input "71"
type input "76"
type input "81"
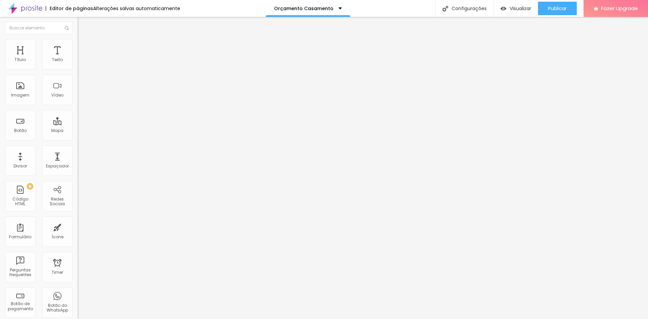
type input "123"
type input "134"
type input "139"
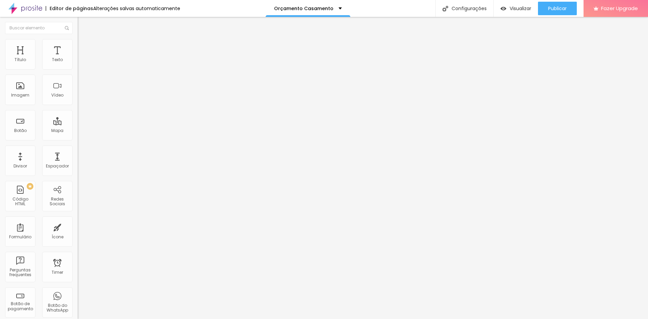
type input "139"
type input "144"
type input "150"
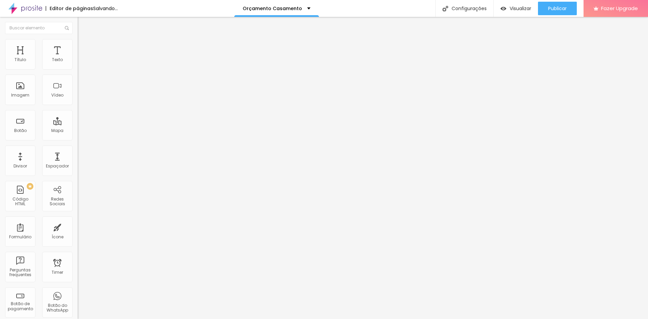
type input "144"
type input "139"
type input "134"
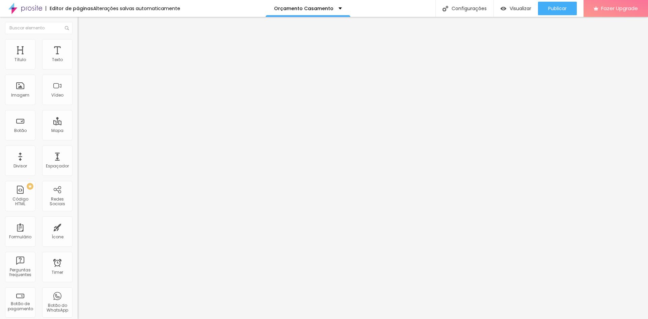
drag, startPoint x: 16, startPoint y: 79, endPoint x: 56, endPoint y: 85, distance: 40.3
click at [78, 227] on input "range" at bounding box center [100, 229] width 44 height 5
click at [84, 45] on span "Avançado" at bounding box center [95, 44] width 22 height 6
click at [84, 40] on span "Estilo" at bounding box center [89, 37] width 10 height 6
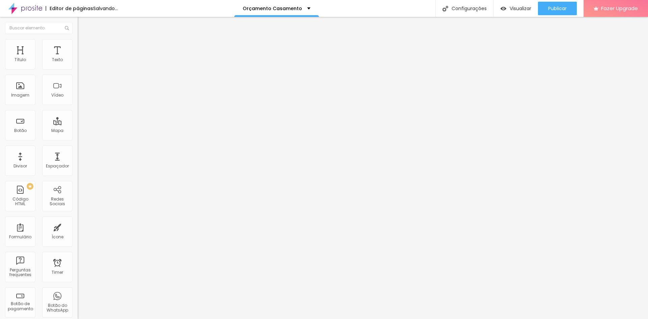
click at [78, 44] on ul "Conteúdo Estilo Avançado" at bounding box center [117, 42] width 78 height 20
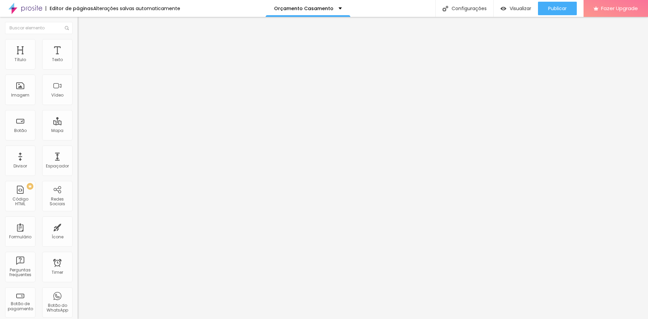
click at [84, 46] on span "Estilo" at bounding box center [89, 44] width 10 height 6
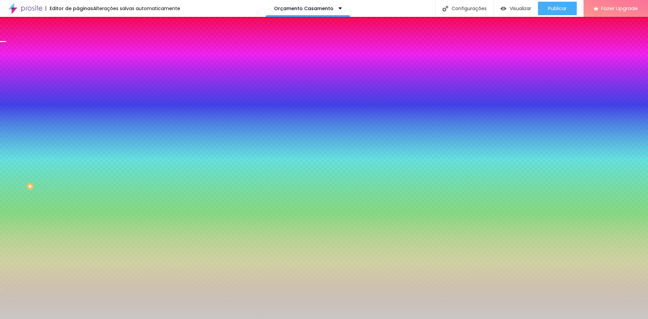
click at [78, 92] on div at bounding box center [117, 92] width 78 height 0
drag, startPoint x: 65, startPoint y: 137, endPoint x: 76, endPoint y: 103, distance: 36.1
click at [78, 108] on div "Imagem de fundo Trocar imagem Efeito da Imagem Nenhum Nenhum Parallax Cor de fu…" at bounding box center [117, 96] width 78 height 87
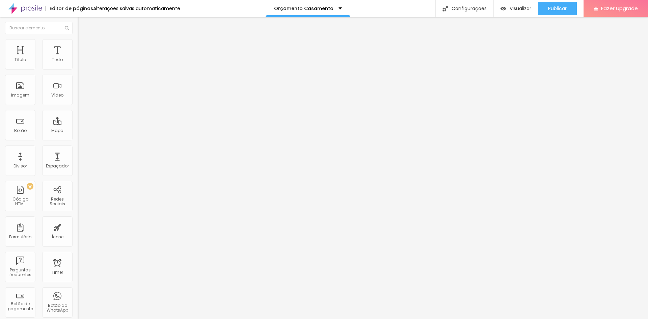
click at [78, 139] on input "https://" at bounding box center [118, 135] width 81 height 7
click at [84, 45] on span "Avançado" at bounding box center [95, 44] width 22 height 6
click at [84, 40] on span "Estilo" at bounding box center [89, 37] width 10 height 6
click at [78, 58] on span "Trocar imagem" at bounding box center [96, 55] width 37 height 6
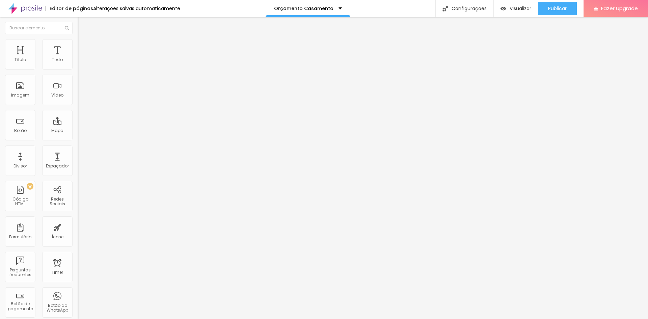
click at [78, 58] on span "Trocar imagem" at bounding box center [96, 55] width 37 height 6
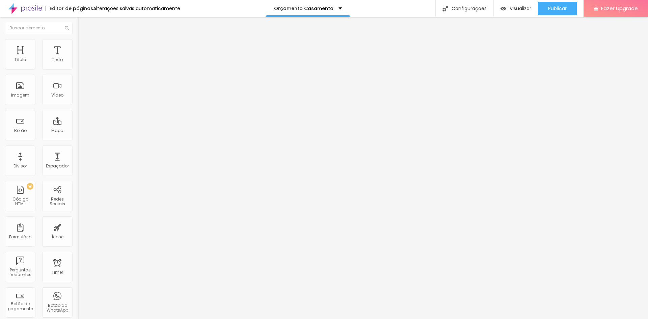
scroll to position [608, 0]
click at [78, 58] on span "Trocar imagem" at bounding box center [96, 55] width 37 height 6
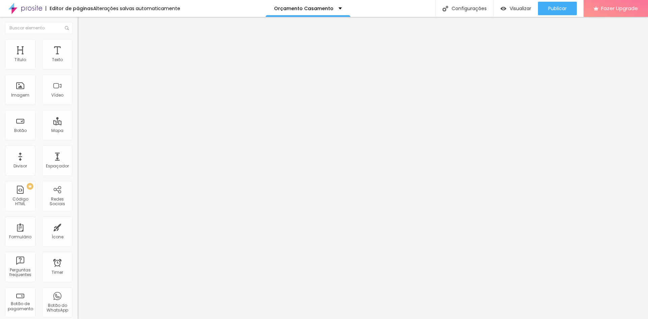
click at [78, 106] on span "16:9 Cinema" at bounding box center [91, 103] width 26 height 6
click at [78, 124] on span "Original" at bounding box center [86, 122] width 16 height 6
click at [78, 58] on span "Trocar imagem" at bounding box center [96, 55] width 37 height 6
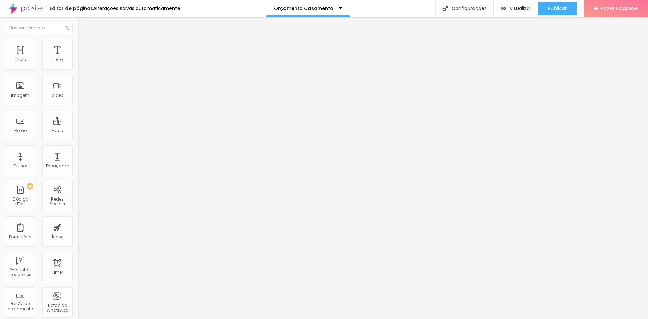
click at [78, 106] on span "16:9 Cinema" at bounding box center [91, 103] width 26 height 6
click at [78, 116] on span "Padrão" at bounding box center [85, 113] width 15 height 6
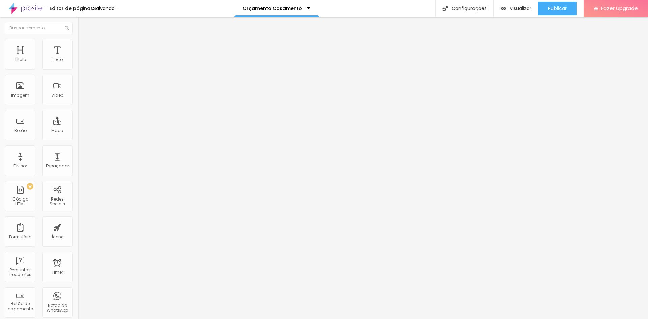
click at [78, 120] on span "Quadrado" at bounding box center [89, 117] width 22 height 6
click at [78, 124] on div "Original" at bounding box center [117, 122] width 78 height 4
click at [78, 58] on span "Trocar imagem" at bounding box center [96, 55] width 37 height 6
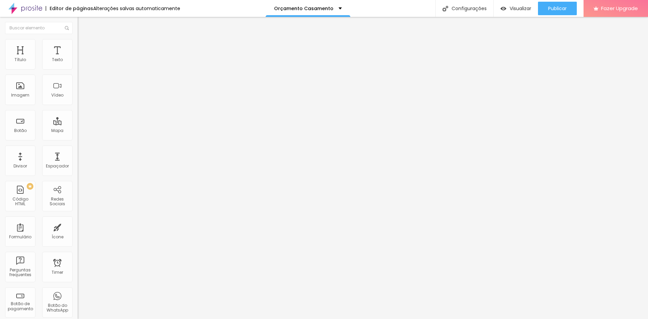
scroll to position [338, 0]
click at [78, 106] on span "16:9 Cinema" at bounding box center [91, 103] width 26 height 6
click at [78, 124] on div "Original" at bounding box center [117, 122] width 78 height 4
click at [20, 96] on div "Imagem" at bounding box center [20, 95] width 18 height 5
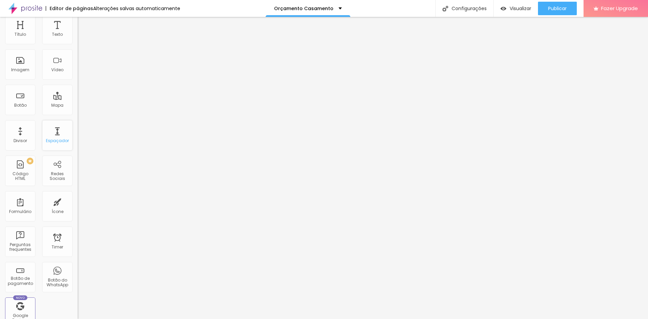
scroll to position [0, 0]
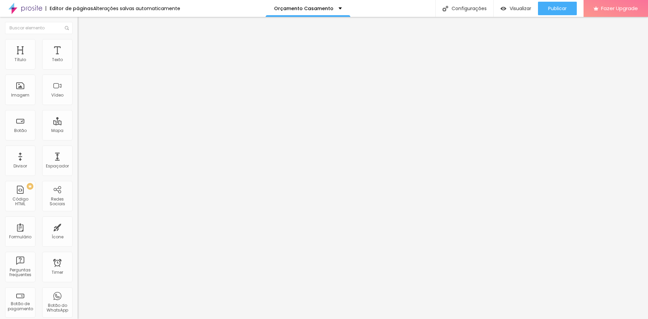
click at [78, 58] on span "Adicionar imagem" at bounding box center [100, 55] width 44 height 6
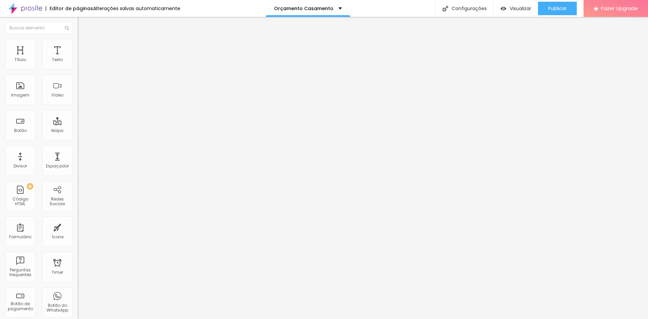
click at [84, 46] on span "Estilo" at bounding box center [89, 44] width 10 height 6
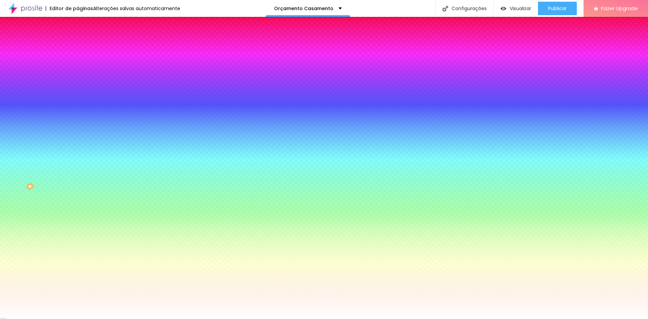
click at [84, 40] on span "Conteúdo" at bounding box center [94, 37] width 21 height 6
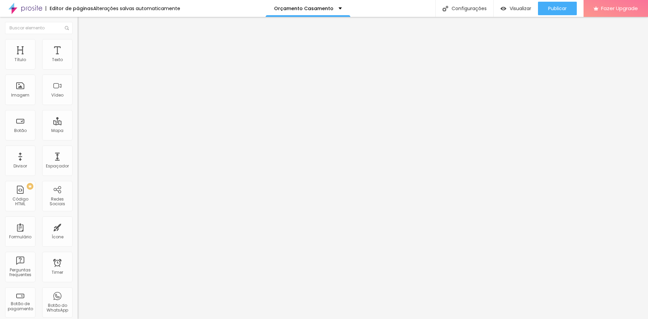
click at [78, 40] on li "Estilo" at bounding box center [117, 42] width 78 height 7
click at [84, 40] on span "Conteúdo" at bounding box center [94, 37] width 21 height 6
click at [78, 46] on img at bounding box center [81, 49] width 6 height 6
click at [84, 40] on span "Conteúdo" at bounding box center [94, 37] width 21 height 6
click at [78, 106] on span "Original" at bounding box center [86, 103] width 16 height 6
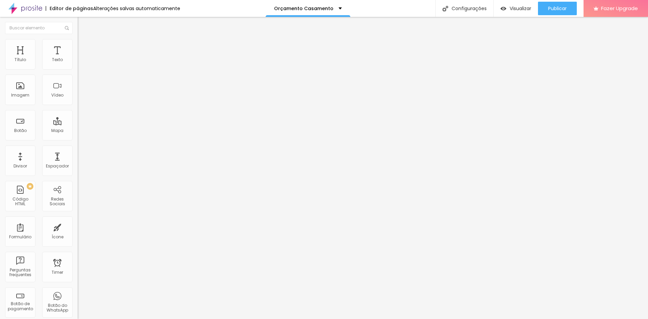
click at [78, 118] on span "Quadrado" at bounding box center [89, 115] width 22 height 6
click at [78, 110] on span "Cinema" at bounding box center [86, 107] width 17 height 6
click at [78, 116] on span "Padrão" at bounding box center [85, 113] width 15 height 6
click at [78, 124] on div "Original" at bounding box center [117, 122] width 78 height 4
drag, startPoint x: 33, startPoint y: 42, endPoint x: 36, endPoint y: 47, distance: 5.4
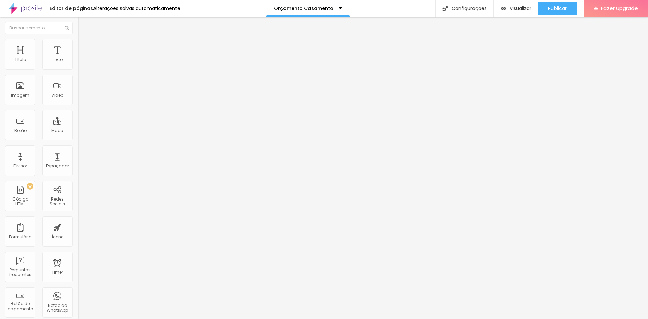
click at [78, 42] on li "Estilo" at bounding box center [117, 42] width 78 height 7
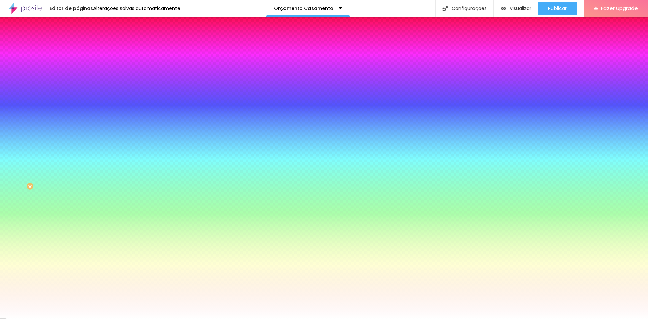
click at [84, 40] on span "Conteúdo" at bounding box center [94, 37] width 21 height 6
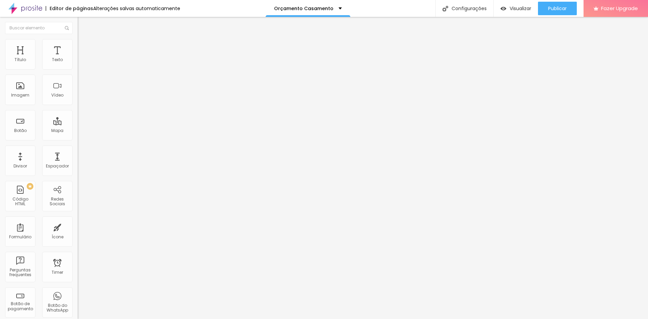
click at [78, 22] on button "Editar Coluna" at bounding box center [117, 25] width 78 height 16
click at [78, 58] on span "Adicionar imagem" at bounding box center [100, 55] width 44 height 6
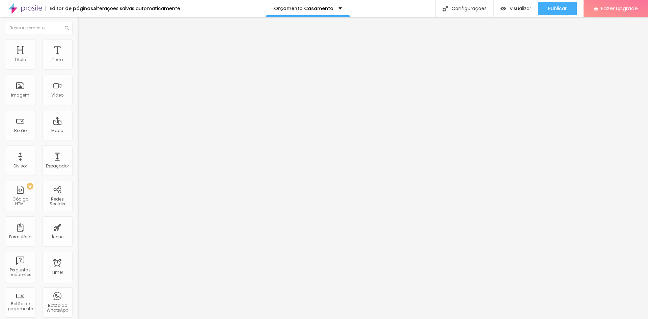
click at [83, 24] on img "button" at bounding box center [85, 24] width 5 height 5
click at [78, 58] on span "Adicionar imagem" at bounding box center [100, 55] width 44 height 6
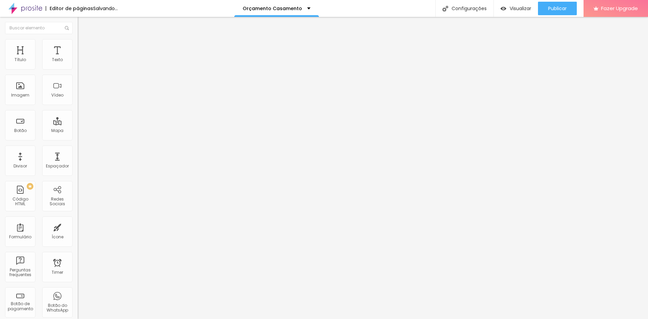
click at [78, 44] on div "Editar Coluna Conteúdo Estilo Avançado Alinhamento" at bounding box center [117, 168] width 78 height 302
click at [83, 24] on img "button" at bounding box center [85, 24] width 5 height 5
click at [78, 58] on span "Adicionar imagem" at bounding box center [100, 55] width 44 height 6
drag, startPoint x: 254, startPoint y: 143, endPoint x: 260, endPoint y: 146, distance: 7.1
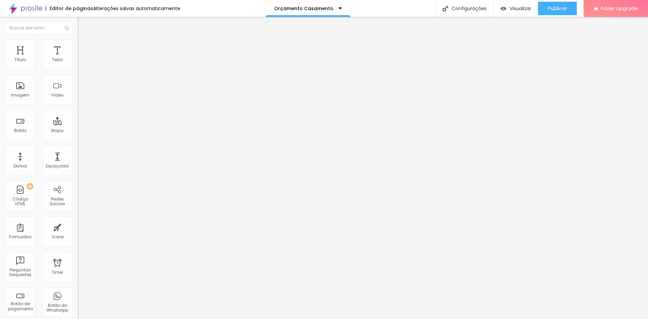
scroll to position [0, 0]
click at [83, 25] on div "Editar Coluna" at bounding box center [104, 24] width 42 height 5
click at [78, 58] on span "Adicionar imagem" at bounding box center [100, 55] width 44 height 6
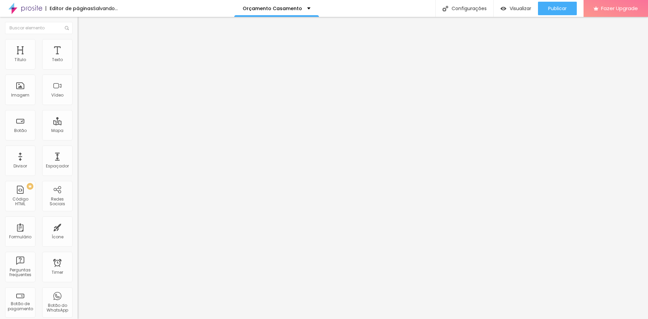
click at [83, 23] on img "button" at bounding box center [85, 24] width 5 height 5
click at [78, 58] on span "Adicionar imagem" at bounding box center [100, 55] width 44 height 6
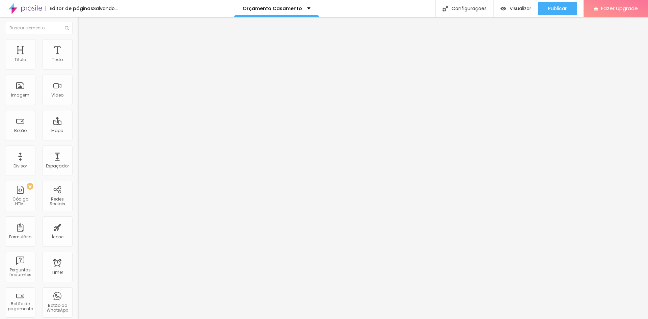
click at [78, 22] on button "Editar Seção" at bounding box center [117, 25] width 78 height 16
click at [83, 25] on img "button" at bounding box center [85, 24] width 5 height 5
click at [78, 58] on span "Trocar imagem" at bounding box center [96, 55] width 37 height 6
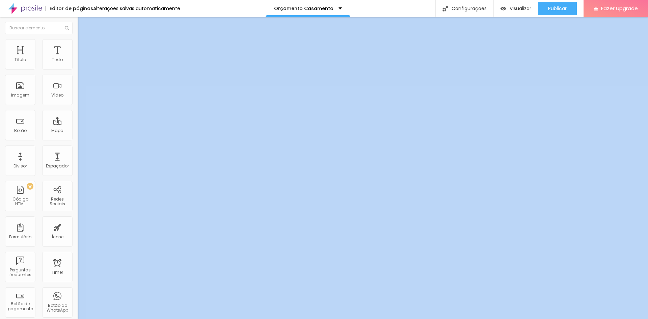
drag, startPoint x: 76, startPoint y: 129, endPoint x: 76, endPoint y: 132, distance: 3.4
click at [77, 131] on div "Título Texto Imagem Vídeo Botão Mapa Divisor Espaçador PREMIUM Código HTML Rede…" at bounding box center [39, 168] width 78 height 302
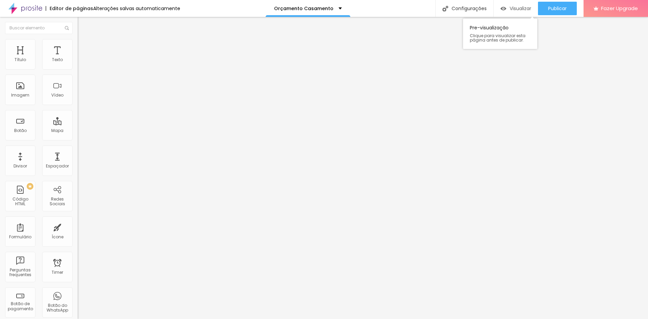
click at [506, 9] on div "Visualizar" at bounding box center [516, 9] width 31 height 6
click at [78, 40] on img at bounding box center [81, 42] width 6 height 6
type input "30"
type input "25"
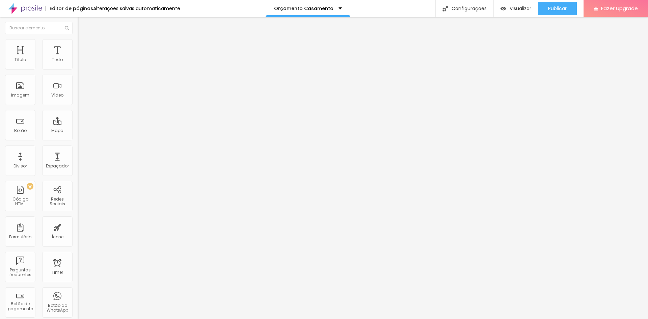
type input "25"
type input "20"
drag, startPoint x: 25, startPoint y: 73, endPoint x: 2, endPoint y: 69, distance: 23.3
type input "10"
click at [78, 69] on input "range" at bounding box center [100, 66] width 44 height 5
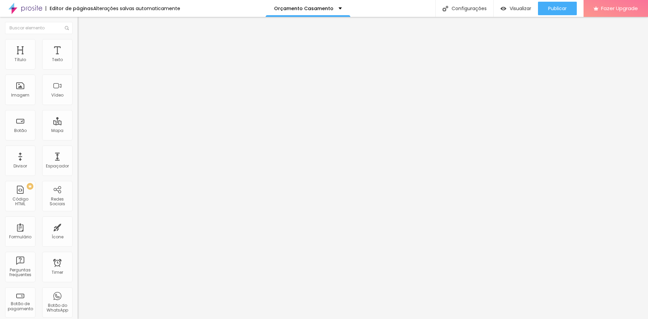
type input "15"
type input "20"
type input "15"
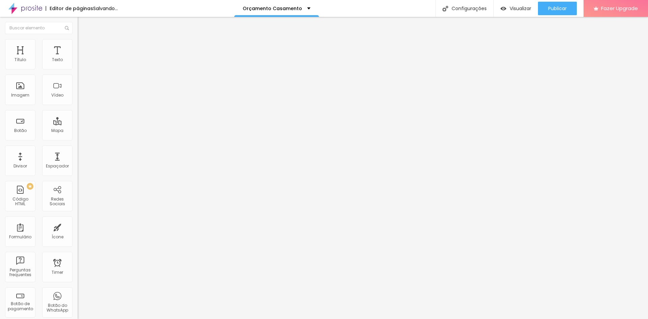
type input "15"
click at [78, 69] on input "range" at bounding box center [100, 66] width 44 height 5
paste input "[URL][DOMAIN_NAME][DOMAIN_NAME]"
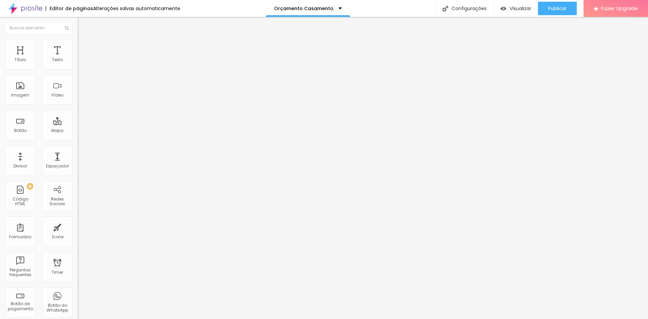
scroll to position [0, 56]
type input "https://[URL][DOMAIN_NAME][DOMAIN_NAME]"
click at [78, 258] on div "Instagram" at bounding box center [117, 304] width 78 height 93
click at [78, 140] on img at bounding box center [80, 142] width 5 height 5
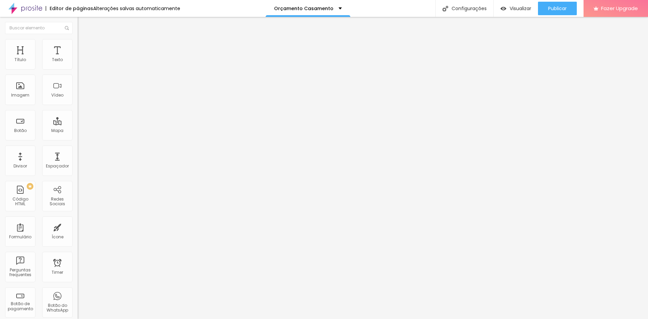
type input "https://[URL][DOMAIN_NAME][DOMAIN_NAME]"
type input "https://"
click at [78, 258] on button "+ Adicionar Icone" at bounding box center [99, 261] width 42 height 7
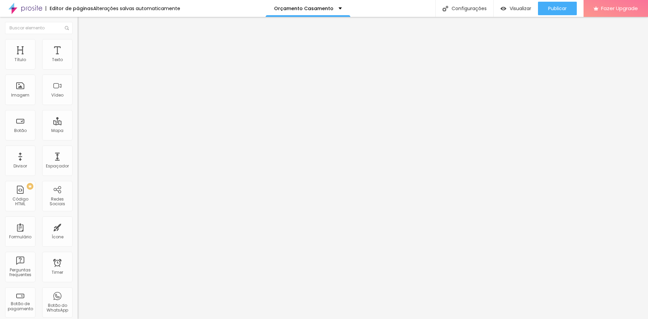
click at [78, 258] on button "+ Adicionar Icone" at bounding box center [99, 261] width 42 height 7
click at [78, 258] on div "Facebook" at bounding box center [117, 304] width 78 height 93
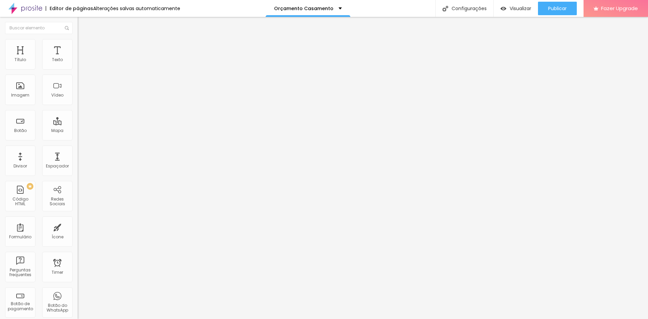
click at [78, 258] on div "Facebook" at bounding box center [117, 304] width 78 height 93
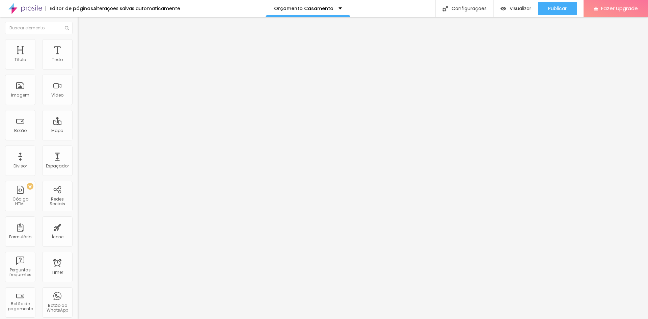
paste input "[URL][DOMAIN_NAME]"
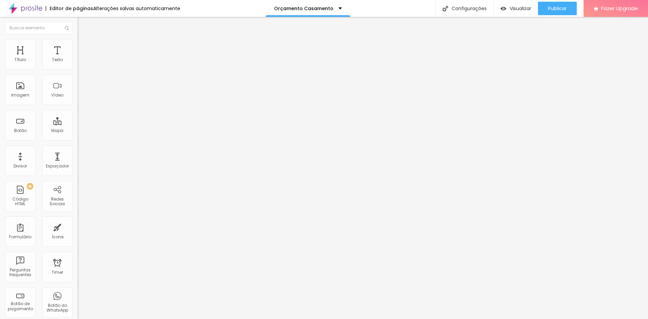
drag, startPoint x: 42, startPoint y: 121, endPoint x: 0, endPoint y: 119, distance: 41.9
click at [78, 119] on div "Instagram Rede social Instagram Endereço URL https://[URL][DOMAIN_NAME][DOMAIN_…" at bounding box center [117, 268] width 78 height 431
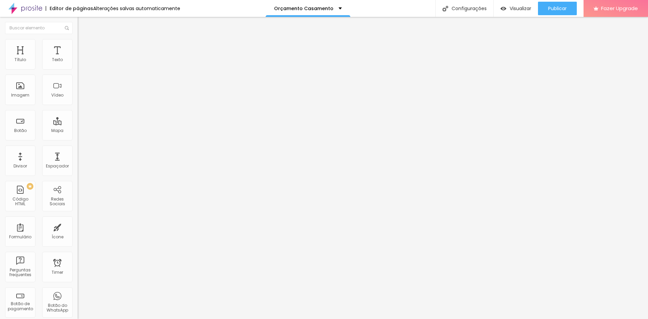
drag, startPoint x: 27, startPoint y: 122, endPoint x: 7, endPoint y: 120, distance: 20.0
type input "[URL][DOMAIN_NAME]"
click at [78, 136] on div "Instagram" at bounding box center [117, 138] width 78 height 4
click at [78, 39] on img at bounding box center [81, 42] width 6 height 6
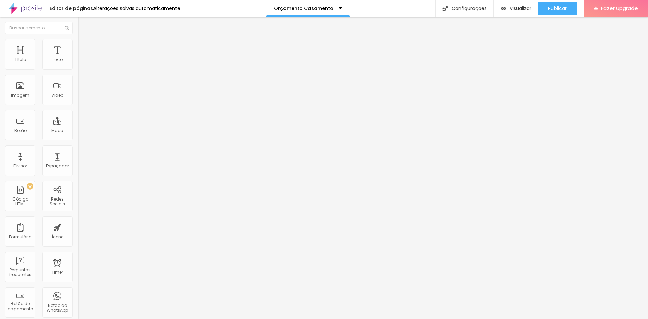
click at [78, 46] on li "Avançado" at bounding box center [117, 49] width 78 height 7
click at [78, 42] on ul "Conteúdo Estilo Avançado" at bounding box center [117, 42] width 78 height 20
click at [78, 43] on li "Estilo" at bounding box center [117, 42] width 78 height 7
click at [84, 46] on span "Estilo" at bounding box center [89, 44] width 10 height 6
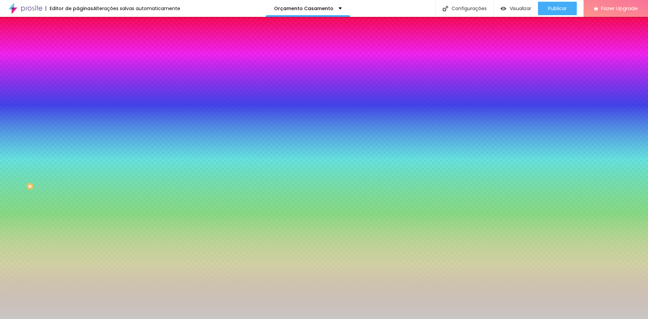
click at [78, 62] on span "Trocar imagem" at bounding box center [96, 59] width 37 height 6
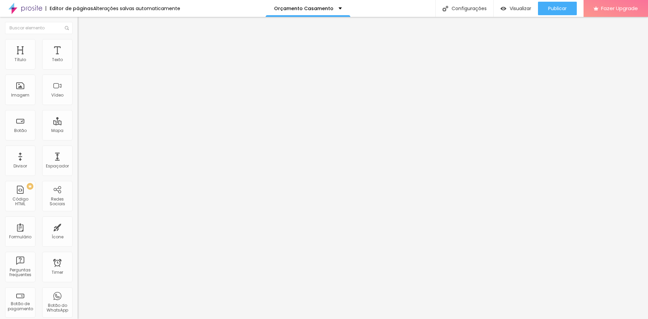
click at [84, 47] on span "Estilo" at bounding box center [89, 44] width 10 height 6
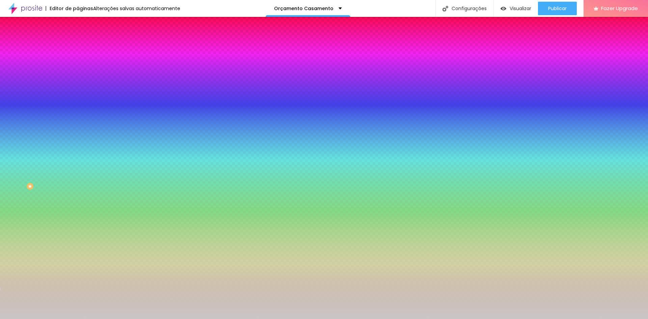
click at [78, 62] on span "Trocar imagem" at bounding box center [96, 59] width 37 height 6
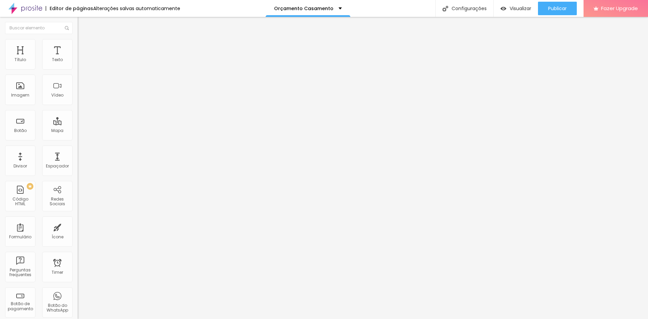
click at [78, 44] on img at bounding box center [81, 42] width 6 height 6
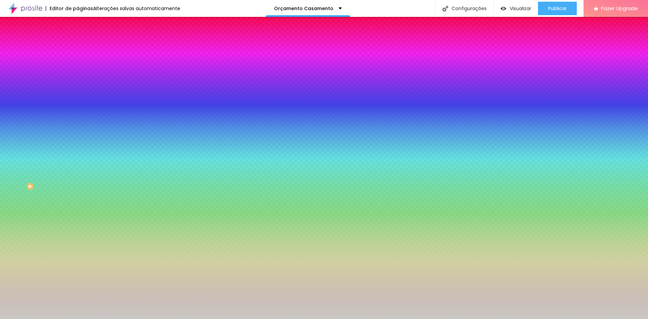
click at [78, 62] on span "Trocar imagem" at bounding box center [96, 59] width 37 height 6
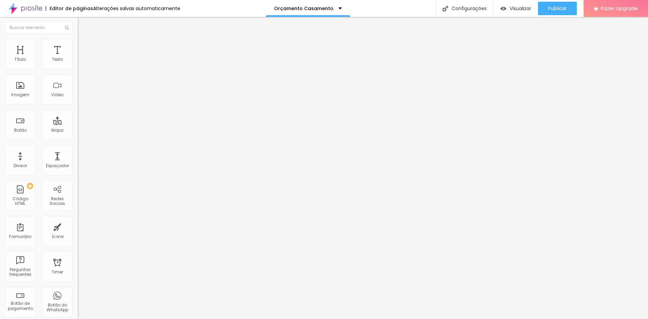
scroll to position [0, 0]
click at [78, 71] on div "Quantidade : 2 Editar perguntas" at bounding box center [117, 66] width 78 height 9
click at [78, 72] on span "Editar perguntas" at bounding box center [97, 69] width 38 height 6
drag, startPoint x: 297, startPoint y: 112, endPoint x: 232, endPoint y: 111, distance: 64.8
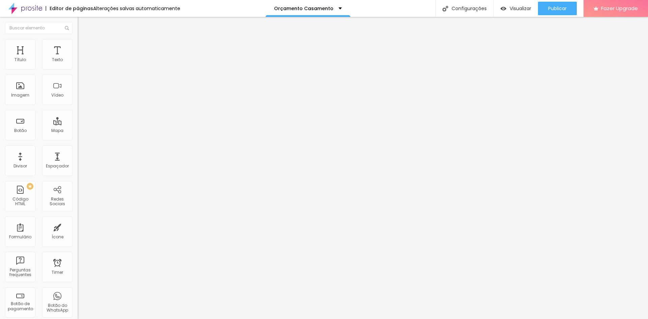
paste div
drag, startPoint x: 342, startPoint y: 163, endPoint x: 318, endPoint y: 164, distance: 24.7
drag, startPoint x: 303, startPoint y: 175, endPoint x: 424, endPoint y: 232, distance: 134.1
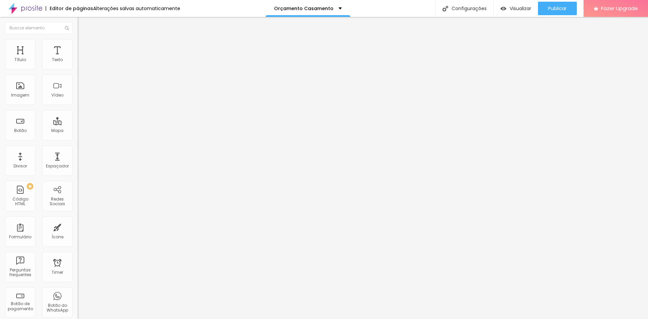
drag, startPoint x: 302, startPoint y: 112, endPoint x: 240, endPoint y: 111, distance: 61.1
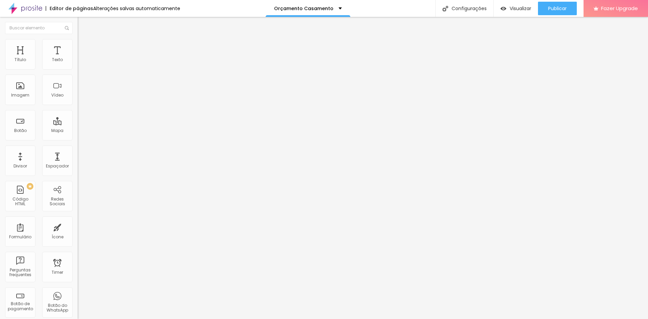
drag, startPoint x: 302, startPoint y: 175, endPoint x: 219, endPoint y: 176, distance: 83.4
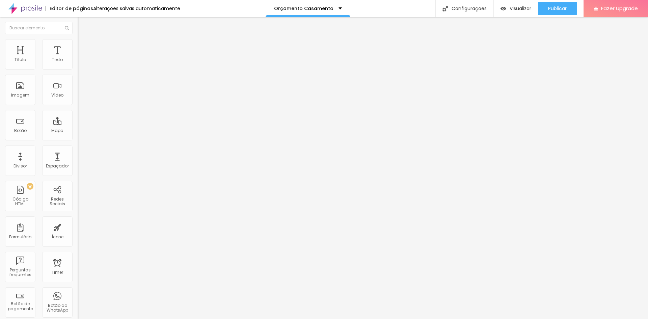
drag, startPoint x: 295, startPoint y: 174, endPoint x: 240, endPoint y: 174, distance: 54.7
drag, startPoint x: 309, startPoint y: 107, endPoint x: 234, endPoint y: 111, distance: 75.1
drag, startPoint x: 357, startPoint y: 174, endPoint x: 220, endPoint y: 170, distance: 136.5
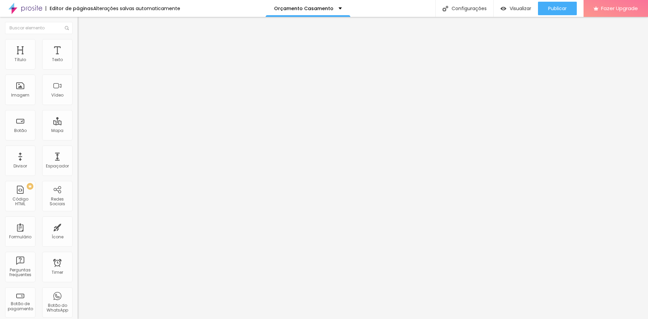
drag, startPoint x: 268, startPoint y: 183, endPoint x: 241, endPoint y: 172, distance: 29.4
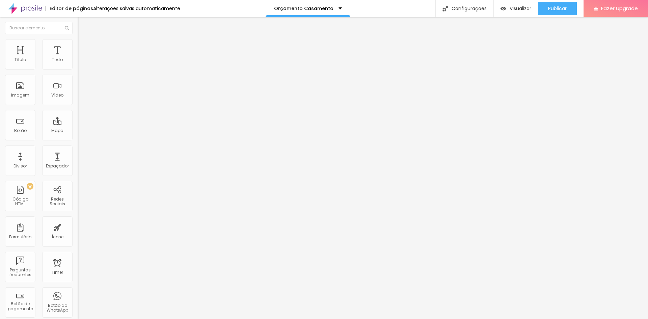
drag, startPoint x: 302, startPoint y: 112, endPoint x: 226, endPoint y: 110, distance: 75.7
drag, startPoint x: 301, startPoint y: 175, endPoint x: 242, endPoint y: 176, distance: 59.1
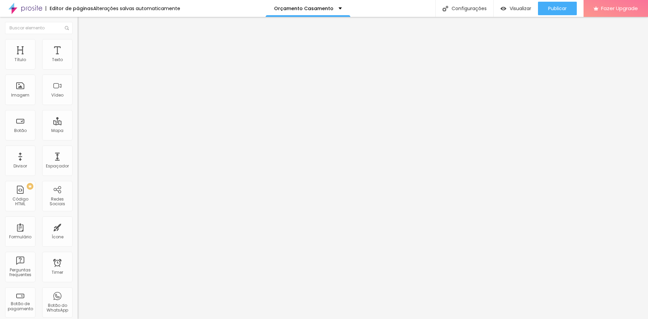
drag, startPoint x: 288, startPoint y: 110, endPoint x: 233, endPoint y: 111, distance: 54.7
drag, startPoint x: 301, startPoint y: 175, endPoint x: 232, endPoint y: 175, distance: 68.9
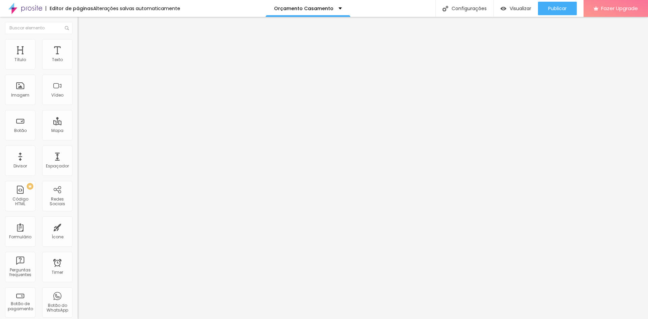
drag, startPoint x: 297, startPoint y: 113, endPoint x: 235, endPoint y: 111, distance: 61.5
drag, startPoint x: 248, startPoint y: 177, endPoint x: 238, endPoint y: 177, distance: 10.5
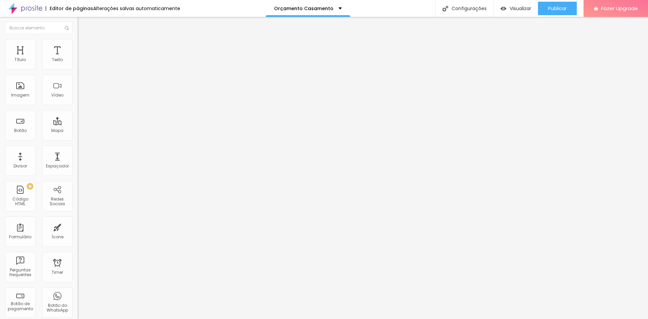
drag, startPoint x: 245, startPoint y: 114, endPoint x: 229, endPoint y: 117, distance: 16.4
drag, startPoint x: 288, startPoint y: 176, endPoint x: 219, endPoint y: 181, distance: 69.1
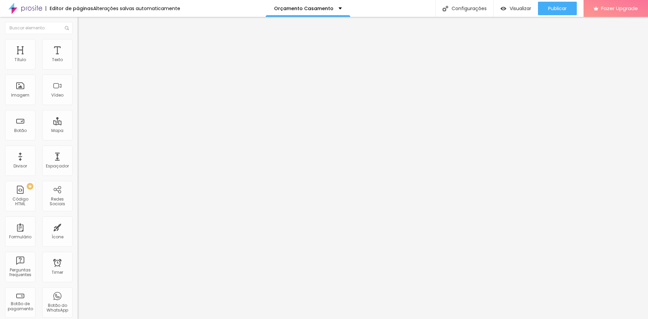
drag, startPoint x: 310, startPoint y: 109, endPoint x: 235, endPoint y: 117, distance: 75.4
drag, startPoint x: 305, startPoint y: 174, endPoint x: 236, endPoint y: 173, distance: 68.9
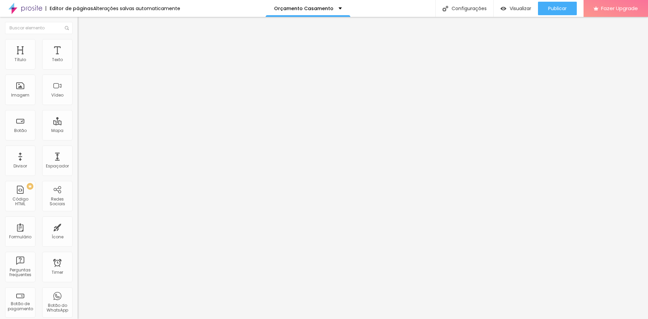
drag, startPoint x: 291, startPoint y: 112, endPoint x: 223, endPoint y: 111, distance: 68.2
drag, startPoint x: 279, startPoint y: 174, endPoint x: 201, endPoint y: 174, distance: 78.7
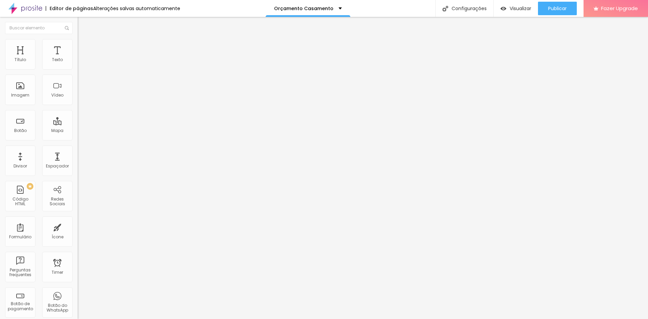
drag, startPoint x: 329, startPoint y: 196, endPoint x: 232, endPoint y: 194, distance: 97.6
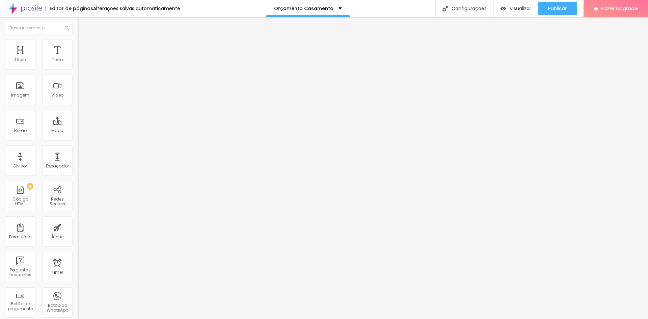
drag, startPoint x: 280, startPoint y: 184, endPoint x: 261, endPoint y: 182, distance: 19.1
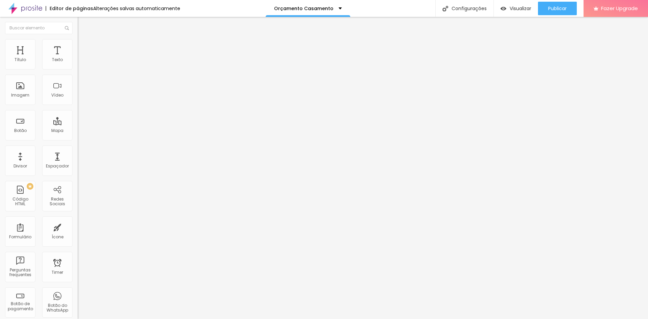
drag, startPoint x: 266, startPoint y: 184, endPoint x: 288, endPoint y: 179, distance: 22.3
click at [78, 42] on img at bounding box center [81, 42] width 6 height 6
type input "3"
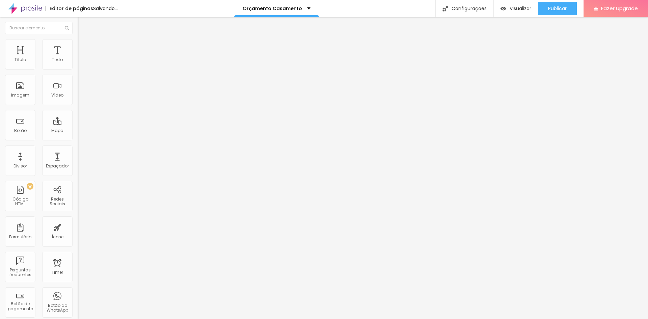
type input "3"
type input "43"
type input "46"
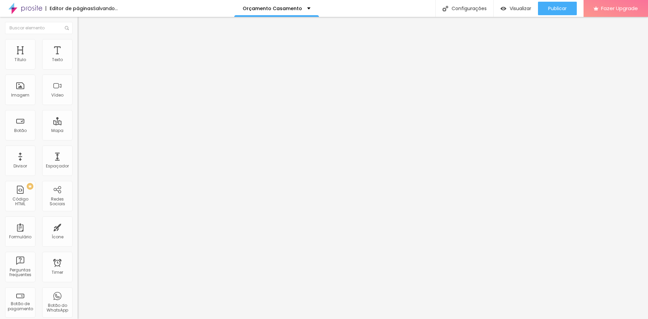
type input "72"
type input "81"
drag, startPoint x: 17, startPoint y: 85, endPoint x: 32, endPoint y: 85, distance: 15.9
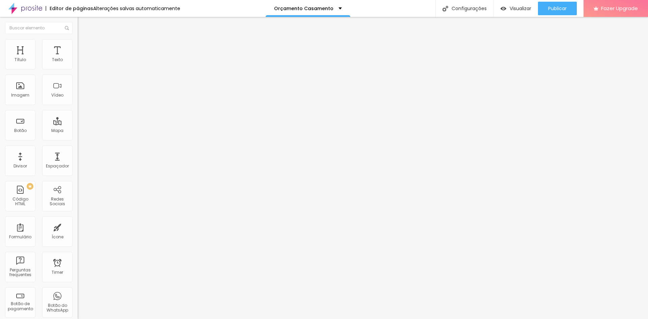
type input "81"
click at [78, 148] on input "range" at bounding box center [100, 150] width 44 height 5
click at [78, 44] on li "Estilo" at bounding box center [117, 42] width 78 height 7
type input "76"
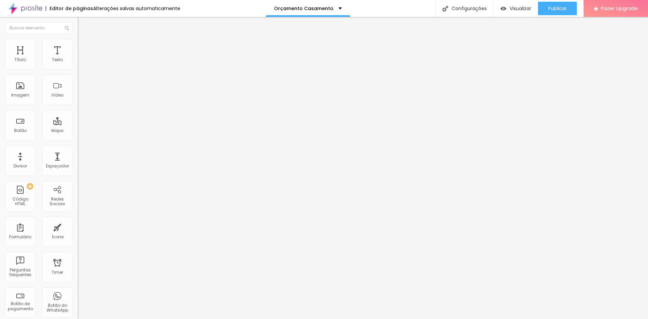
type input "74"
type input "72"
type input "71"
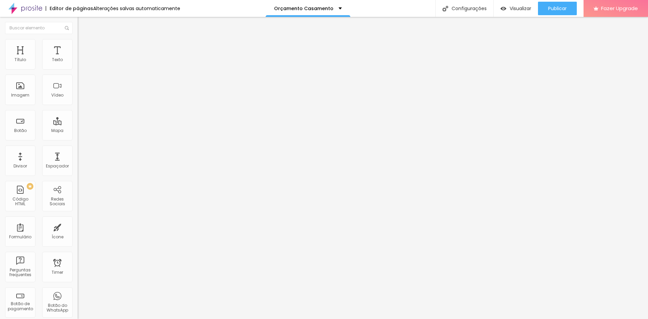
type input "71"
type input "72"
type input "74"
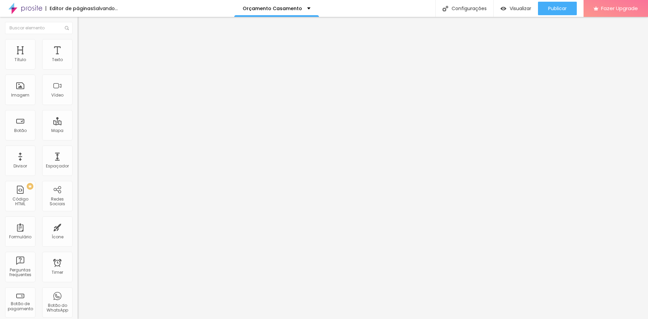
type input "77"
type input "76"
type input "72"
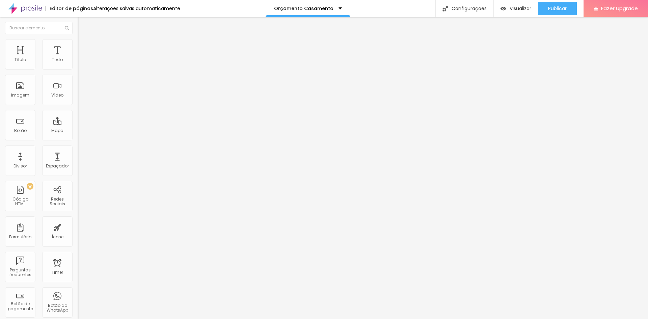
type input "72"
type input "74"
type input "69"
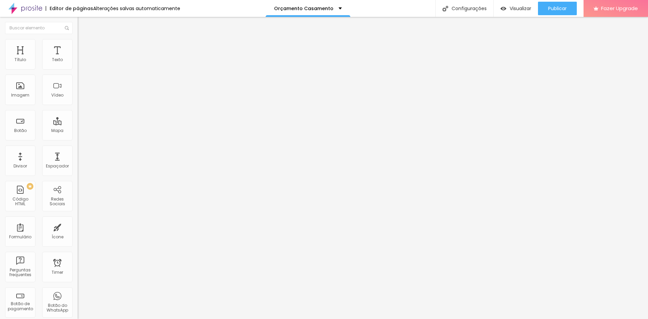
type input "67"
type input "66"
type input "67"
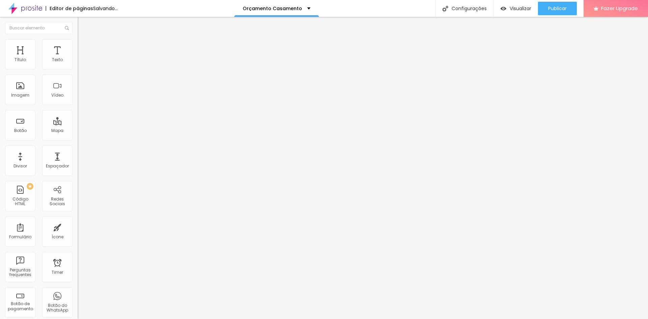
type input "67"
type input "69"
type input "71"
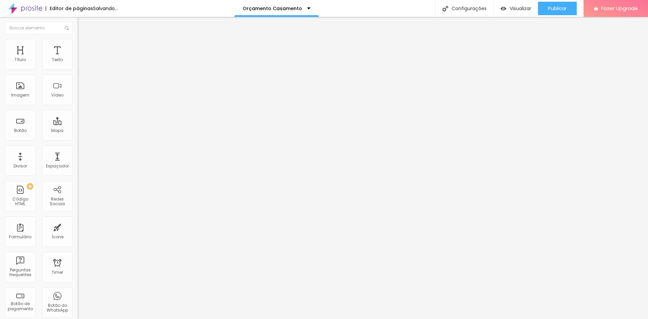
type input "71"
click at [78, 148] on input "range" at bounding box center [100, 150] width 44 height 5
click at [78, 45] on ul "Conteúdo Estilo Avançado" at bounding box center [117, 42] width 78 height 20
click at [84, 46] on span "Estilo" at bounding box center [89, 44] width 10 height 6
type input "7"
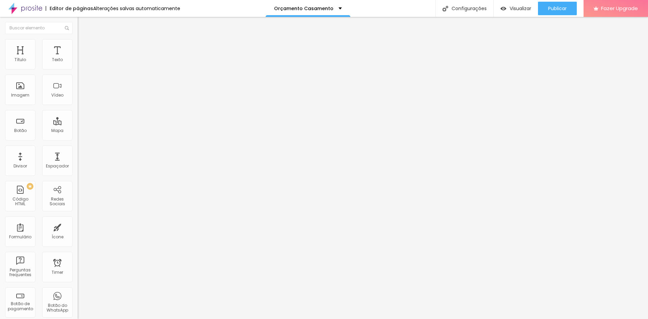
type input "7"
type input "23"
type input "25"
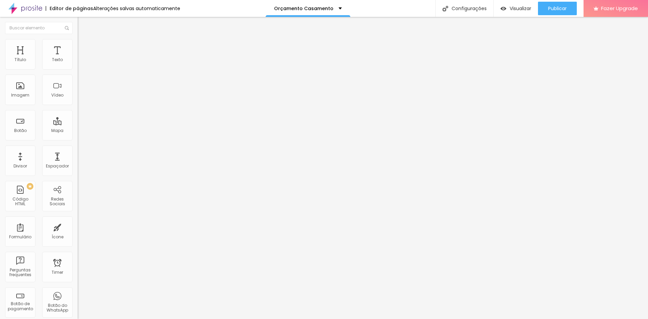
type input "26"
type input "28"
type input "31"
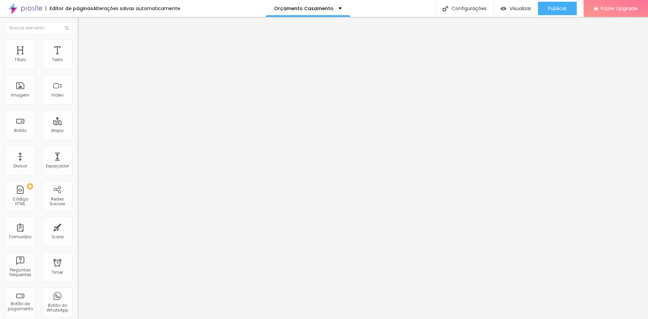
type input "31"
type input "33"
type input "38"
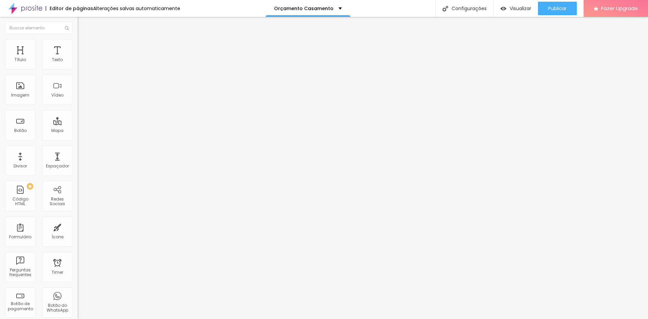
type input "39"
type input "44"
type input "51"
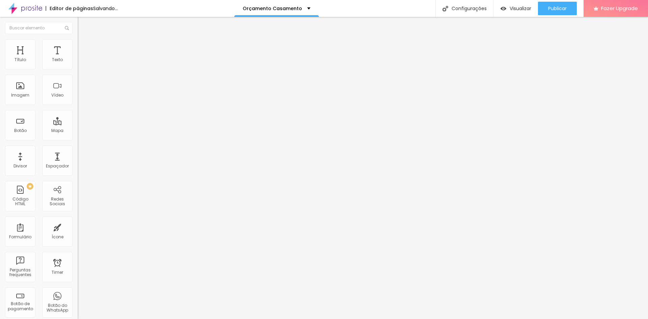
type input "51"
type input "56"
type input "58"
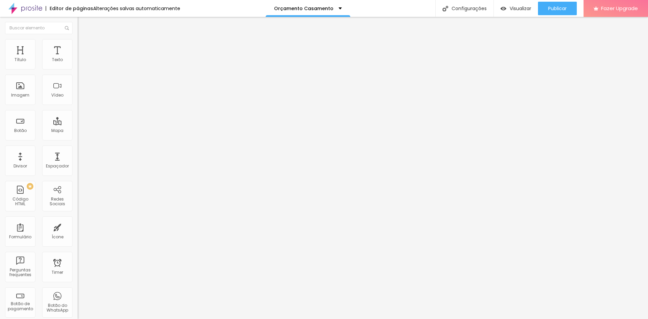
type input "59"
type input "63"
type input "64"
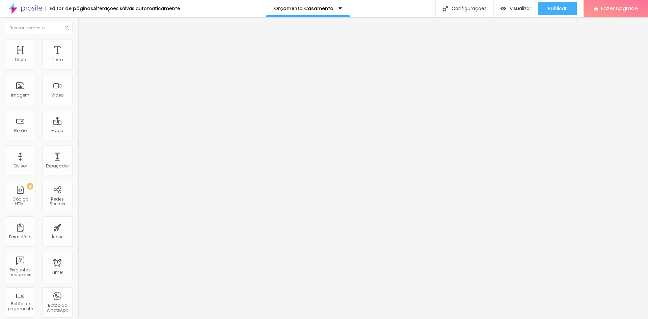
type input "64"
type input "69"
type input "71"
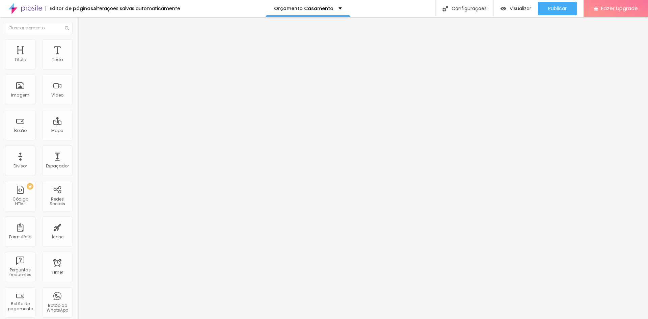
drag, startPoint x: 17, startPoint y: 87, endPoint x: 30, endPoint y: 86, distance: 13.9
type input "71"
click at [78, 148] on input "range" at bounding box center [100, 150] width 44 height 5
click at [78, 39] on li "Estilo" at bounding box center [117, 42] width 78 height 7
type input "41"
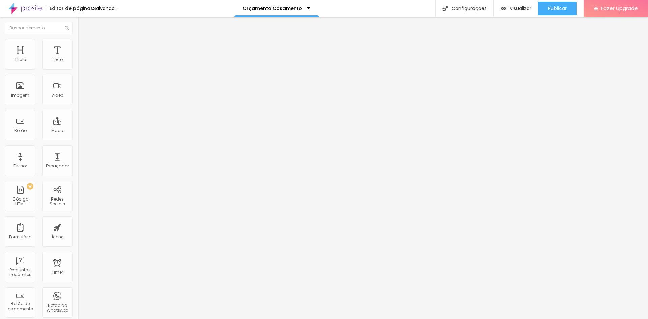
type input "41"
type input "43"
type input "48"
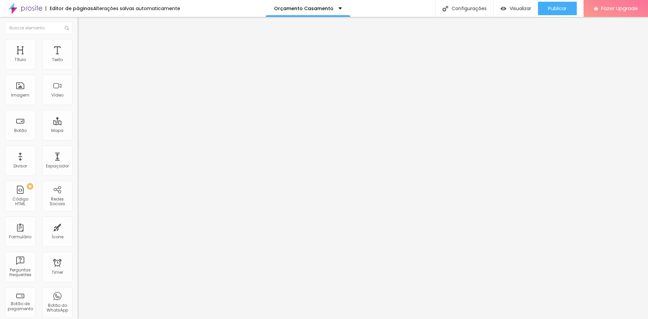
type input "51"
type input "54"
type input "56"
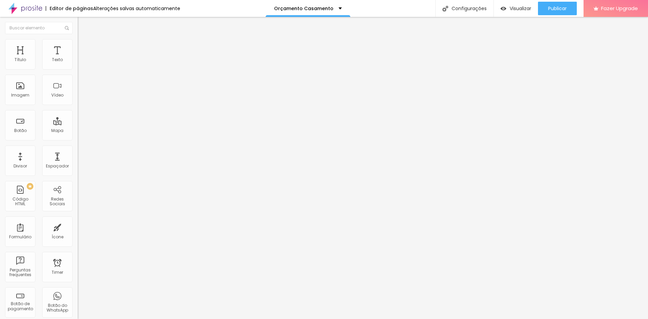
type input "56"
type input "59"
type input "61"
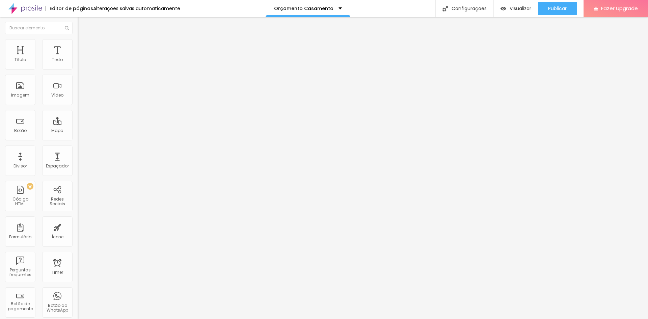
type input "63"
type input "64"
type input "66"
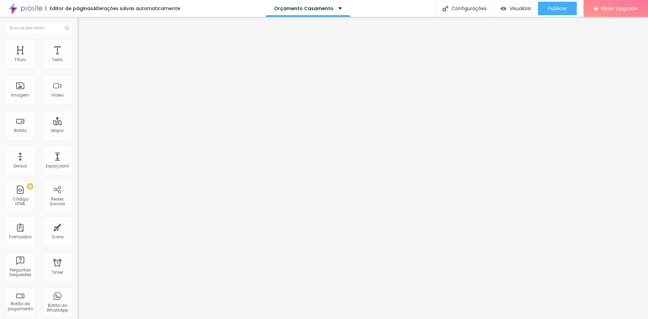
type input "66"
type input "67"
type input "72"
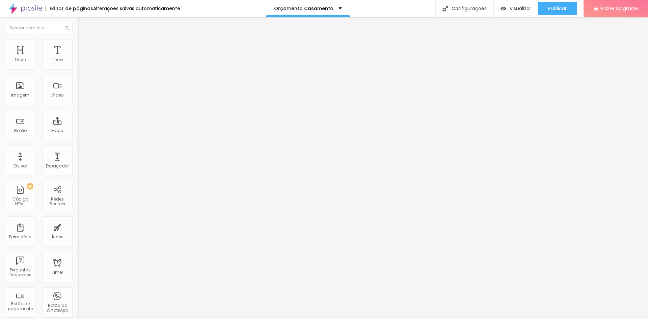
type input "74"
type input "76"
type input "77"
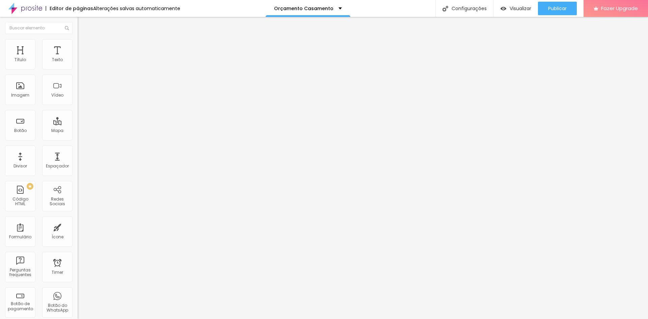
type input "77"
type input "79"
type input "76"
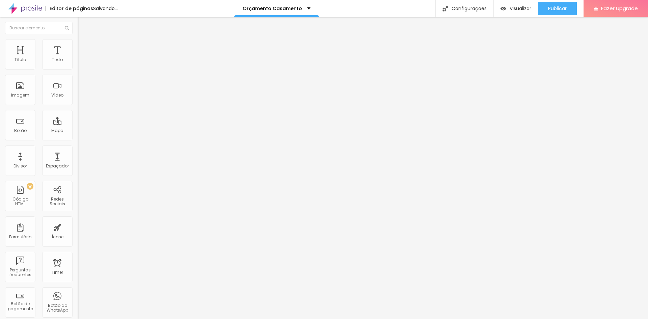
type input "74"
type input "72"
type input "71"
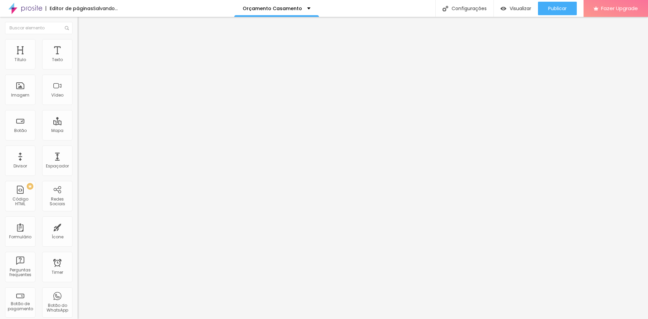
type input "71"
drag, startPoint x: 16, startPoint y: 85, endPoint x: 30, endPoint y: 88, distance: 14.8
type input "71"
click at [78, 148] on input "range" at bounding box center [100, 150] width 44 height 5
click at [78, 45] on li "Estilo" at bounding box center [117, 42] width 78 height 7
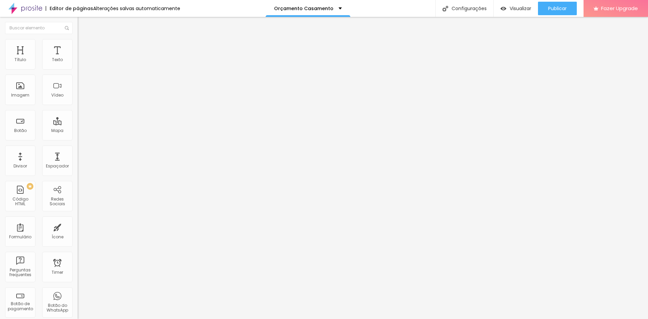
type input "31"
type input "36"
type input "39"
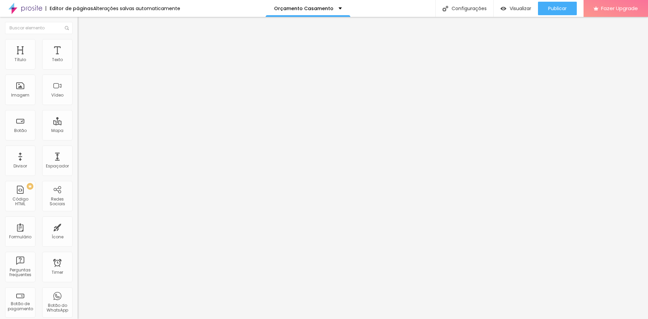
type input "39"
type input "41"
type input "44"
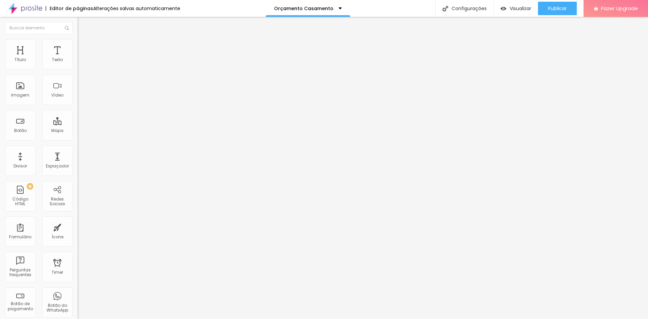
type input "46"
type input "48"
type input "49"
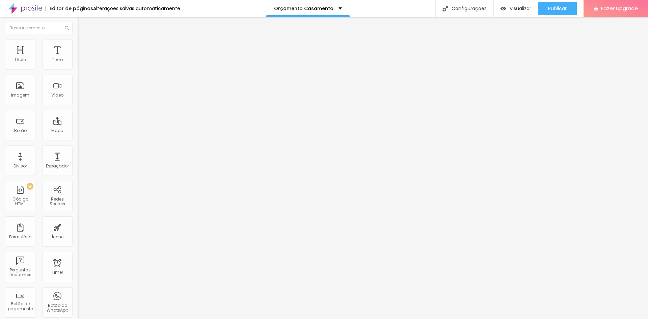
type input "49"
type input "51"
type input "53"
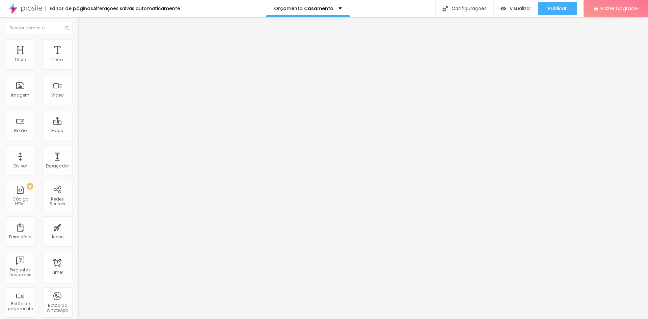
type input "54"
type input "58"
type input "59"
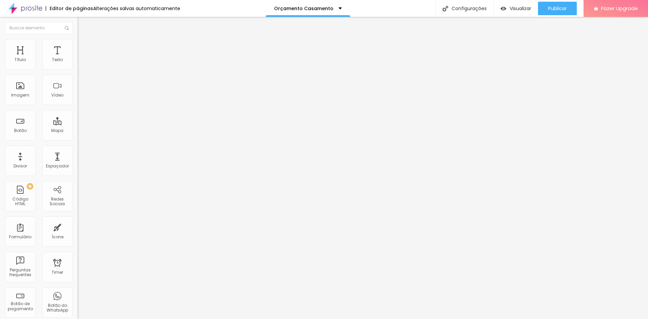
type input "59"
type input "61"
type input "63"
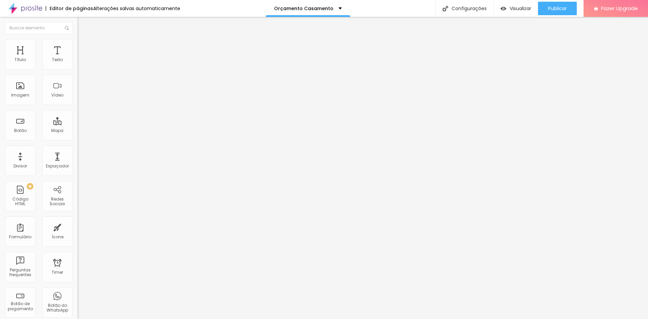
type input "64"
type input "66"
type input "67"
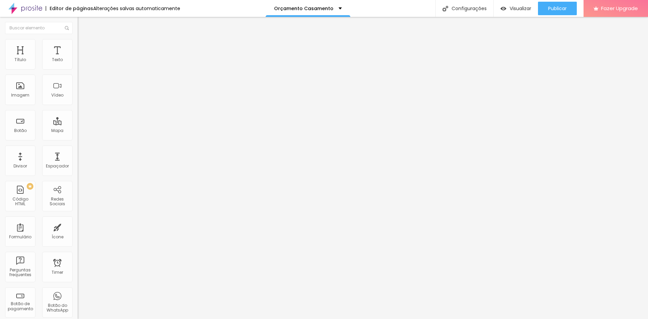
type input "67"
type input "71"
type input "72"
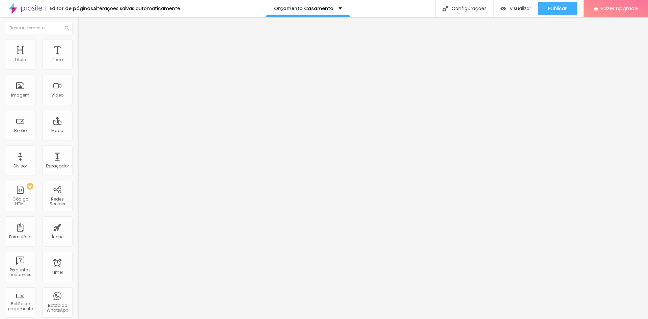
type input "74"
type input "77"
type input "76"
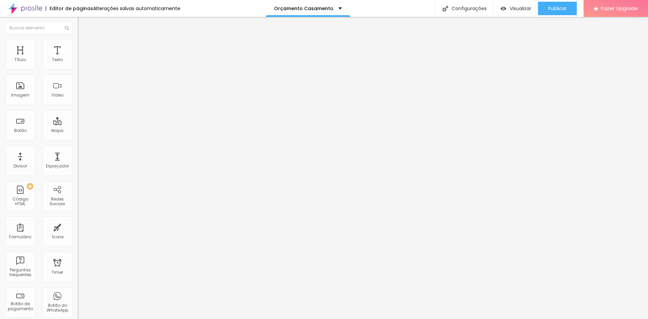
type input "76"
type input "74"
type input "69"
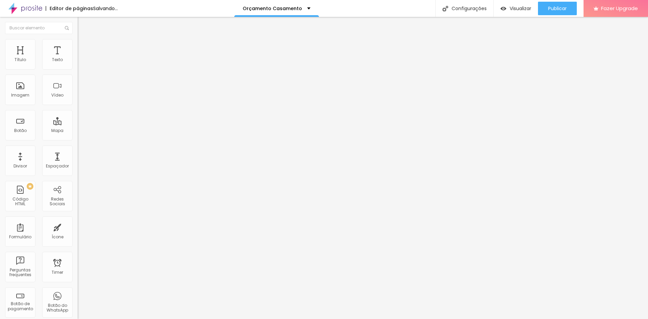
type input "67"
type input "66"
type input "69"
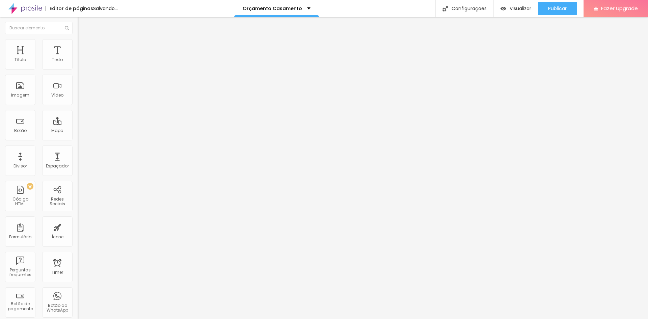
type input "69"
type input "71"
drag, startPoint x: 16, startPoint y: 84, endPoint x: 30, endPoint y: 84, distance: 14.2
click at [78, 148] on input "range" at bounding box center [100, 150] width 44 height 5
click at [78, 42] on li "Estilo" at bounding box center [117, 42] width 78 height 7
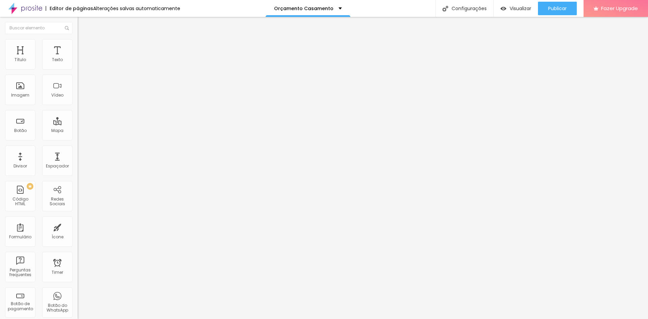
drag, startPoint x: 17, startPoint y: 86, endPoint x: 30, endPoint y: 82, distance: 14.3
click at [78, 148] on input "range" at bounding box center [100, 150] width 44 height 5
click at [78, 43] on li "Estilo" at bounding box center [117, 42] width 78 height 7
drag, startPoint x: 14, startPoint y: 88, endPoint x: 18, endPoint y: 87, distance: 4.1
click at [78, 148] on div at bounding box center [117, 151] width 78 height 6
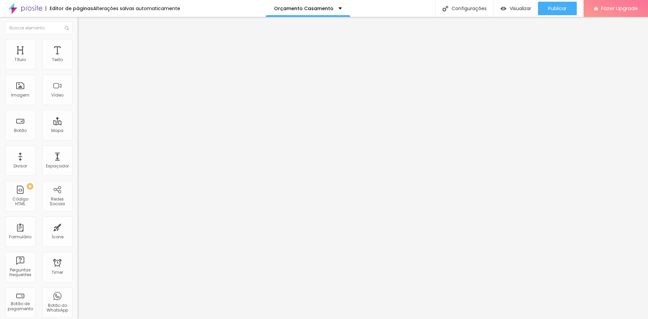
drag, startPoint x: 15, startPoint y: 86, endPoint x: 30, endPoint y: 85, distance: 15.6
click at [78, 148] on input "range" at bounding box center [100, 150] width 44 height 5
click at [84, 47] on span "Estilo" at bounding box center [89, 44] width 10 height 6
click at [18, 89] on div "Imagem" at bounding box center [20, 90] width 30 height 30
click at [78, 58] on span "Adicionar imagem" at bounding box center [100, 55] width 44 height 6
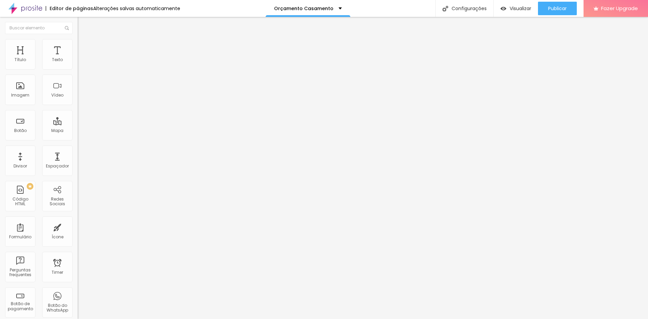
scroll to position [1047, 0]
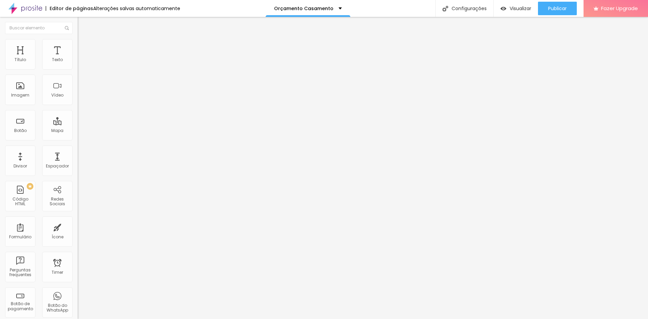
click at [78, 42] on img at bounding box center [81, 42] width 6 height 6
drag, startPoint x: 55, startPoint y: 73, endPoint x: 28, endPoint y: 73, distance: 27.0
click at [78, 69] on input "range" at bounding box center [100, 66] width 44 height 5
click at [78, 45] on li "Estilo" at bounding box center [117, 42] width 78 height 7
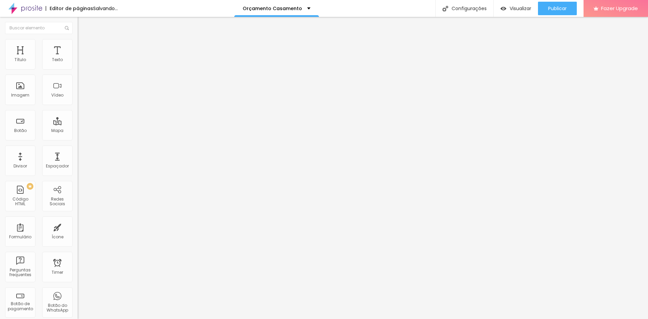
drag, startPoint x: 28, startPoint y: 71, endPoint x: 15, endPoint y: 67, distance: 13.7
click at [78, 67] on input "range" at bounding box center [100, 66] width 44 height 5
click at [78, 96] on img at bounding box center [80, 94] width 5 height 5
click at [78, 43] on img at bounding box center [81, 42] width 6 height 6
click at [78, 45] on ul "Estilo Avançado" at bounding box center [117, 39] width 78 height 14
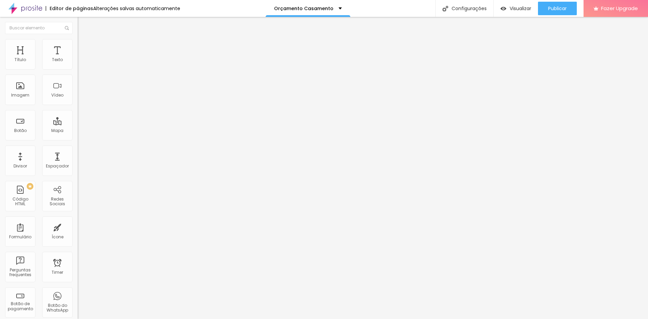
click at [78, 39] on li "Estilo" at bounding box center [117, 35] width 78 height 7
click at [78, 91] on img at bounding box center [80, 88] width 5 height 5
click at [84, 47] on span "Estilo" at bounding box center [89, 44] width 10 height 6
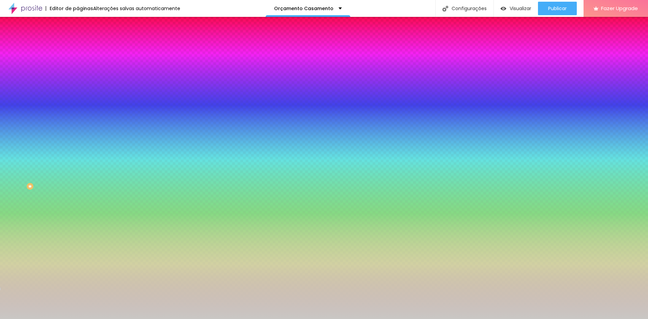
click at [78, 70] on span "Nenhum" at bounding box center [87, 68] width 18 height 6
click at [78, 81] on span "Parallax" at bounding box center [86, 78] width 17 height 6
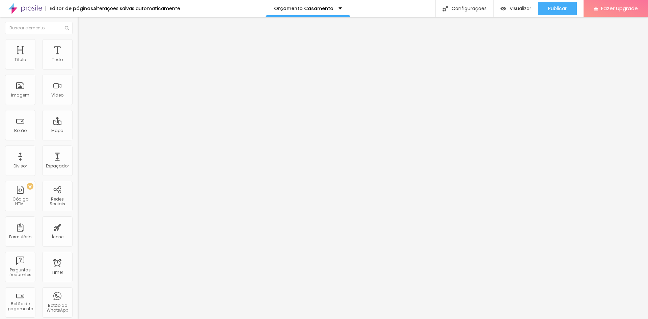
click at [78, 96] on img at bounding box center [80, 94] width 5 height 5
click at [78, 91] on img at bounding box center [80, 88] width 5 height 5
click at [78, 106] on span "Original" at bounding box center [86, 103] width 16 height 6
click at [78, 118] on span "Quadrado" at bounding box center [89, 115] width 22 height 6
click at [78, 114] on span "Padrão" at bounding box center [85, 111] width 15 height 6
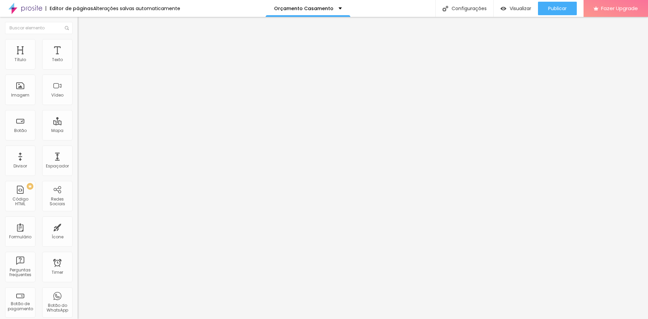
click at [78, 110] on span "Cinema" at bounding box center [86, 107] width 17 height 6
click at [78, 116] on span "Padrão" at bounding box center [85, 113] width 15 height 6
click at [78, 45] on ul "Conteúdo Estilo Avançado" at bounding box center [117, 42] width 78 height 20
click at [78, 39] on img at bounding box center [81, 42] width 6 height 6
drag, startPoint x: 17, startPoint y: 72, endPoint x: 11, endPoint y: 70, distance: 6.7
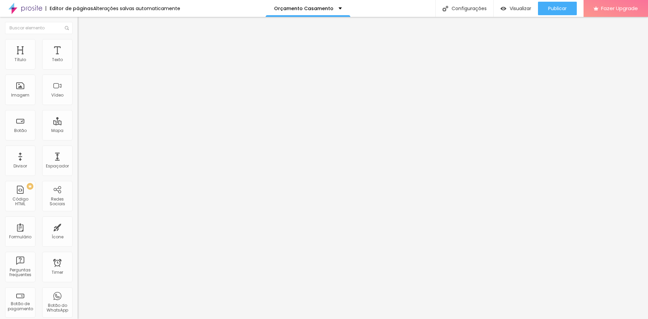
click at [78, 69] on input "range" at bounding box center [100, 66] width 44 height 5
click at [78, 38] on img at bounding box center [81, 35] width 6 height 6
click at [84, 46] on span "Estilo" at bounding box center [89, 44] width 10 height 6
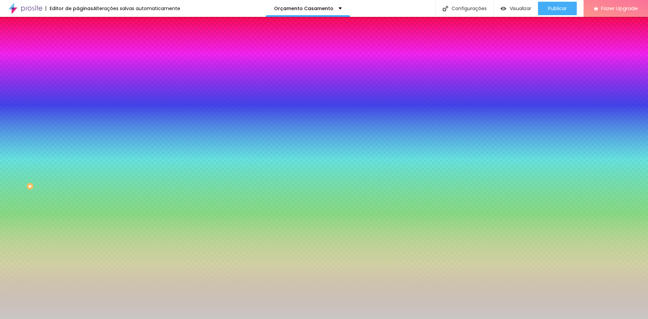
click at [78, 70] on span "Parallax" at bounding box center [86, 68] width 17 height 6
click at [78, 74] on span "Nenhum" at bounding box center [87, 72] width 18 height 6
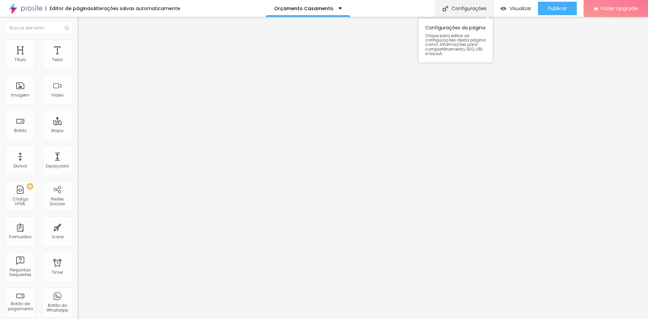
click at [470, 5] on div "Configurações" at bounding box center [465, 8] width 58 height 17
drag, startPoint x: 326, startPoint y: 85, endPoint x: 291, endPoint y: 84, distance: 34.8
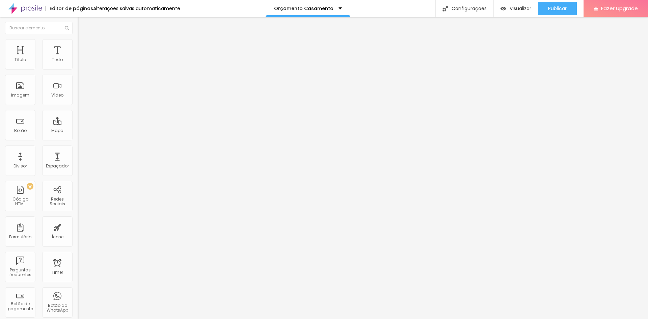
drag, startPoint x: 330, startPoint y: 116, endPoint x: 295, endPoint y: 118, distance: 34.8
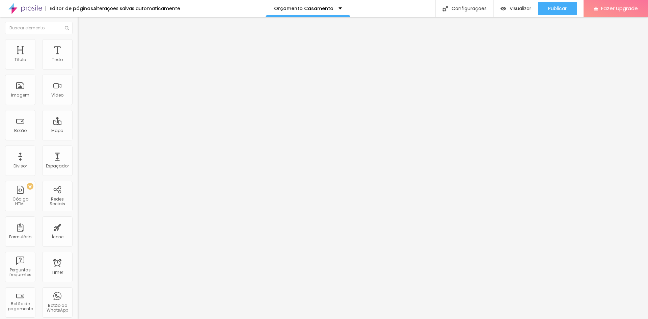
scroll to position [0, 0]
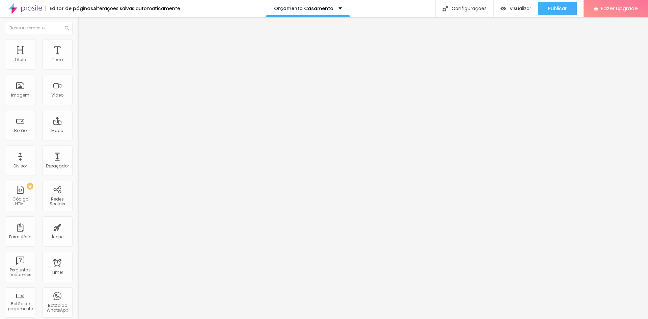
click at [548, 8] on span "Publicar" at bounding box center [557, 8] width 19 height 5
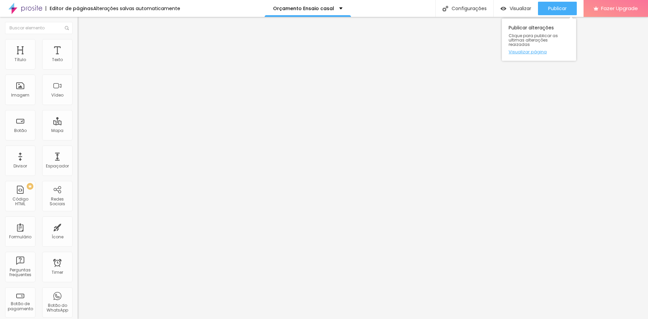
click at [539, 50] on link "Visualizar página" at bounding box center [539, 52] width 61 height 4
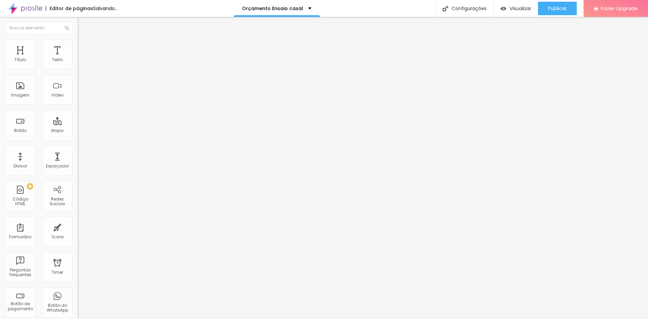
click at [78, 106] on span "Original" at bounding box center [86, 103] width 16 height 6
click at [78, 41] on li "Estilo" at bounding box center [117, 42] width 78 height 7
drag, startPoint x: 17, startPoint y: 86, endPoint x: 95, endPoint y: 86, distance: 77.7
click at [95, 148] on input "range" at bounding box center [100, 150] width 44 height 5
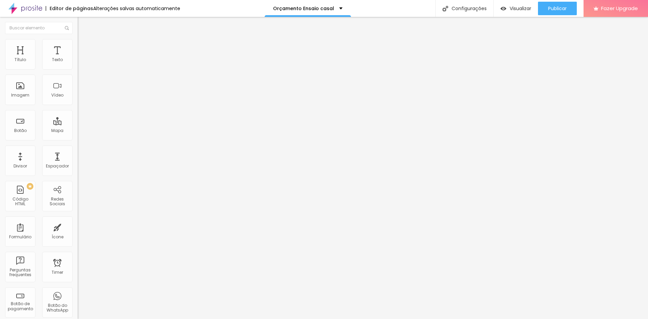
click at [78, 45] on li "Estilo" at bounding box center [117, 42] width 78 height 7
drag, startPoint x: 16, startPoint y: 87, endPoint x: 115, endPoint y: 87, distance: 98.9
click at [115, 148] on input "range" at bounding box center [100, 150] width 44 height 5
click at [84, 47] on span "Estilo" at bounding box center [89, 44] width 10 height 6
drag, startPoint x: 16, startPoint y: 87, endPoint x: 100, endPoint y: 95, distance: 84.5
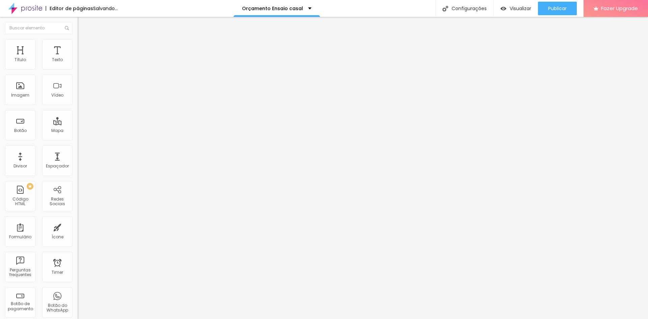
click at [100, 148] on input "range" at bounding box center [100, 150] width 44 height 5
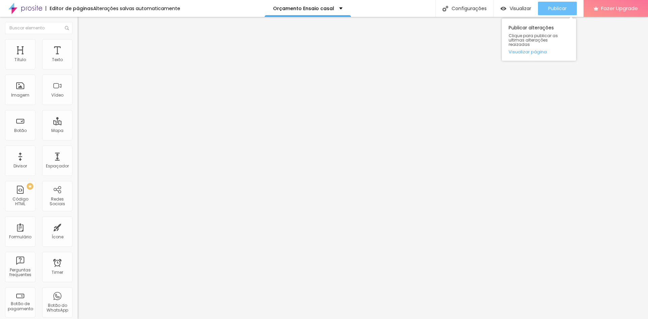
click at [558, 10] on span "Publicar" at bounding box center [557, 8] width 19 height 5
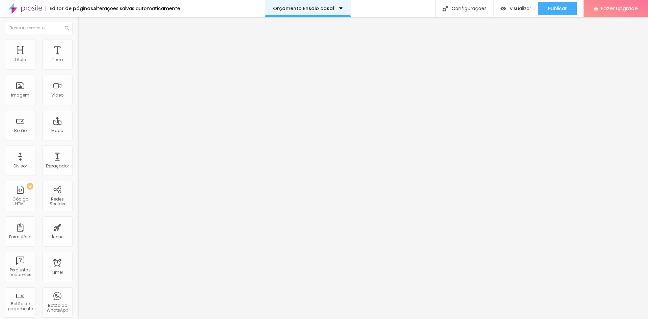
click at [334, 6] on div "Orçamento Ensaio casal" at bounding box center [308, 8] width 70 height 5
click at [379, 8] on div "Editor de páginas Alterações salvas automaticamente Orçamento Ensaio casal Conf…" at bounding box center [324, 8] width 648 height 17
click at [521, 8] on span "Visualizar" at bounding box center [521, 8] width 22 height 5
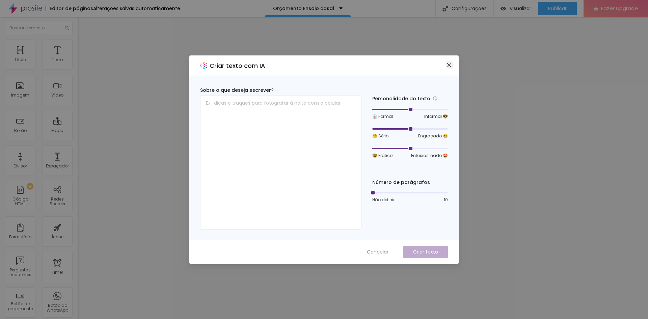
click at [449, 63] on icon "close" at bounding box center [449, 64] width 5 height 5
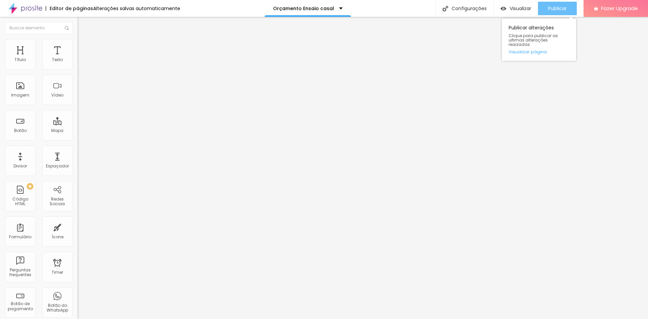
click at [563, 9] on span "Publicar" at bounding box center [557, 8] width 19 height 5
click at [78, 58] on span "Adicionar imagem" at bounding box center [100, 55] width 44 height 6
click at [78, 106] on span "Original" at bounding box center [86, 103] width 16 height 6
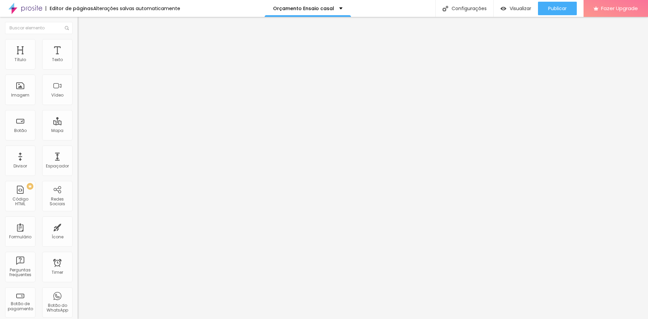
click at [78, 118] on span "Quadrado" at bounding box center [89, 115] width 22 height 6
click at [559, 10] on span "Publicar" at bounding box center [557, 8] width 19 height 5
click at [563, 4] on div "Publicar" at bounding box center [557, 9] width 19 height 14
click at [78, 106] on span "1:1 Quadrado" at bounding box center [91, 103] width 27 height 6
click at [78, 124] on span "Original" at bounding box center [86, 122] width 16 height 6
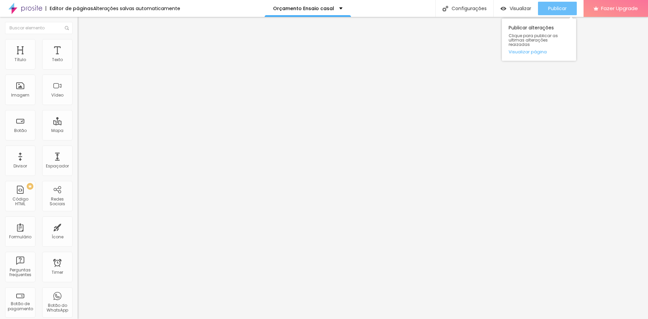
click at [559, 6] on span "Publicar" at bounding box center [557, 8] width 19 height 5
click at [556, 8] on span "Publicar" at bounding box center [557, 8] width 19 height 5
click at [562, 8] on span "Publicar" at bounding box center [557, 8] width 19 height 5
click at [78, 72] on span "Editar perguntas" at bounding box center [97, 69] width 38 height 6
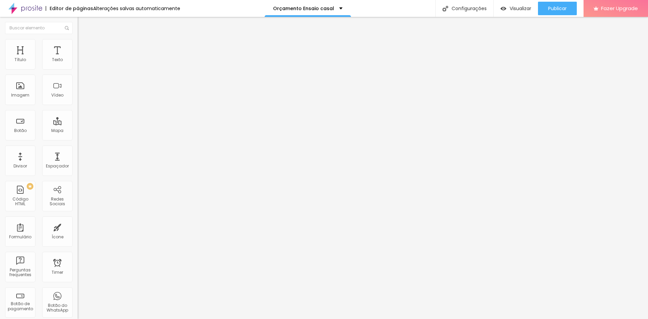
drag, startPoint x: 279, startPoint y: 190, endPoint x: 243, endPoint y: 173, distance: 40.2
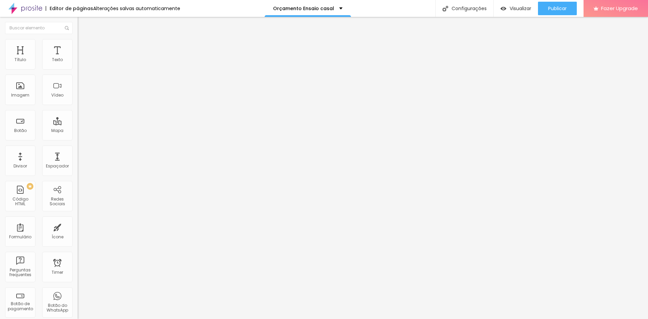
drag, startPoint x: 352, startPoint y: 222, endPoint x: 244, endPoint y: 220, distance: 108.4
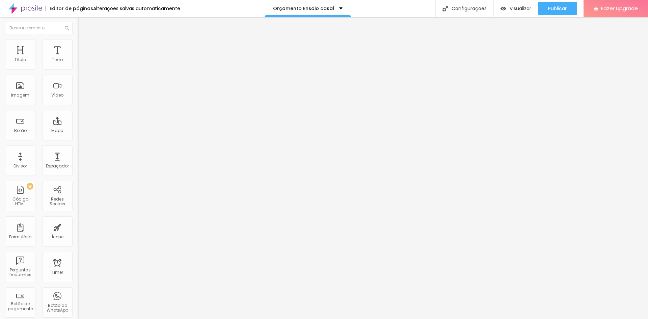
click at [78, 46] on img at bounding box center [81, 49] width 6 height 6
drag, startPoint x: 20, startPoint y: 66, endPoint x: 16, endPoint y: 67, distance: 4.7
click at [78, 131] on input "range" at bounding box center [100, 133] width 44 height 5
drag, startPoint x: 16, startPoint y: 67, endPoint x: 20, endPoint y: 68, distance: 4.1
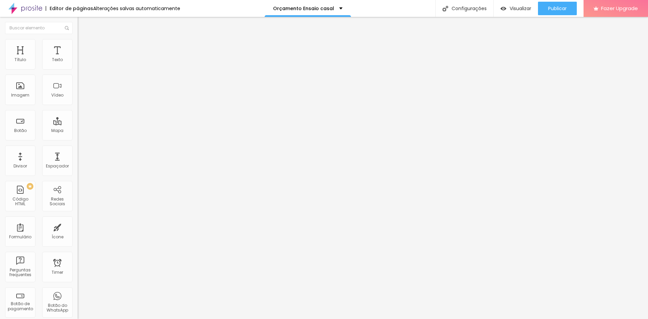
click at [78, 131] on input "range" at bounding box center [100, 133] width 44 height 5
click at [78, 43] on img at bounding box center [81, 42] width 6 height 6
drag, startPoint x: 67, startPoint y: 72, endPoint x: 47, endPoint y: 71, distance: 20.6
click at [78, 69] on input "range" at bounding box center [100, 66] width 44 height 5
drag, startPoint x: 43, startPoint y: 72, endPoint x: 38, endPoint y: 74, distance: 5.6
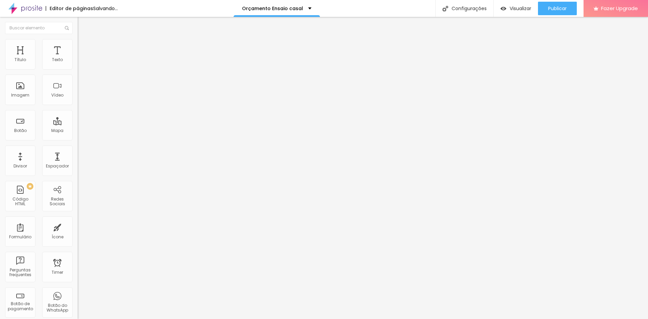
click at [78, 69] on input "range" at bounding box center [100, 66] width 44 height 5
click at [78, 42] on img at bounding box center [81, 42] width 6 height 6
click at [78, 43] on li "Estilo" at bounding box center [117, 42] width 78 height 7
drag, startPoint x: 63, startPoint y: 72, endPoint x: 37, endPoint y: 74, distance: 25.5
click at [78, 69] on input "range" at bounding box center [100, 66] width 44 height 5
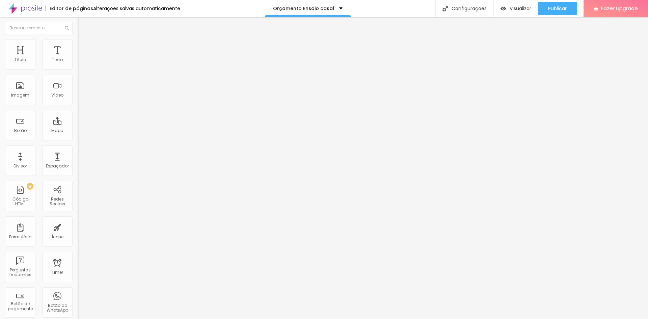
click at [84, 47] on span "Estilo" at bounding box center [89, 44] width 10 height 6
drag, startPoint x: 59, startPoint y: 71, endPoint x: 38, endPoint y: 72, distance: 21.0
click at [78, 69] on input "range" at bounding box center [100, 66] width 44 height 5
click at [561, 11] on span "Publicar" at bounding box center [557, 8] width 19 height 5
